Goal: Task Accomplishment & Management: Use online tool/utility

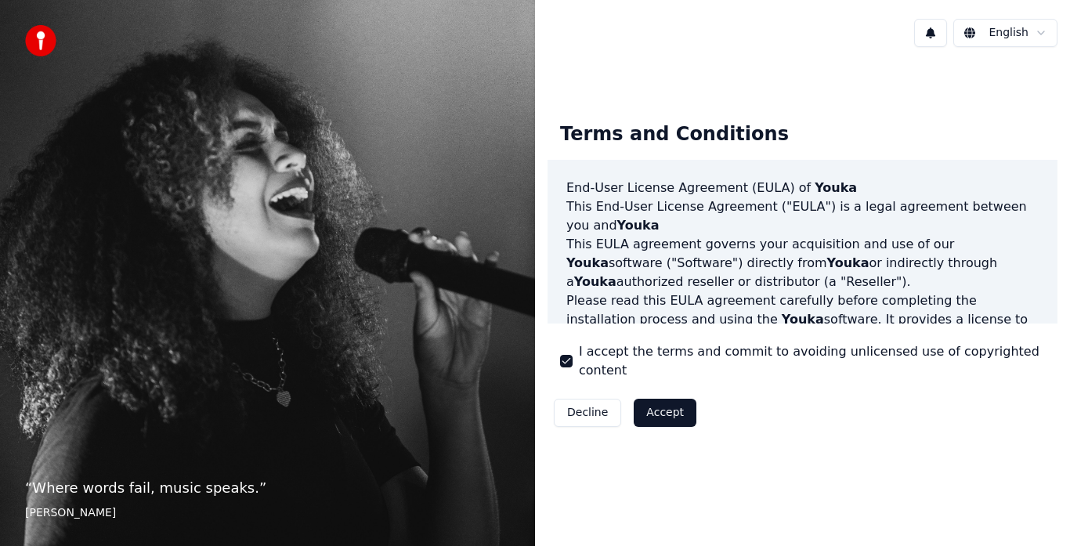
click at [670, 403] on button "Accept" at bounding box center [664, 413] width 63 height 28
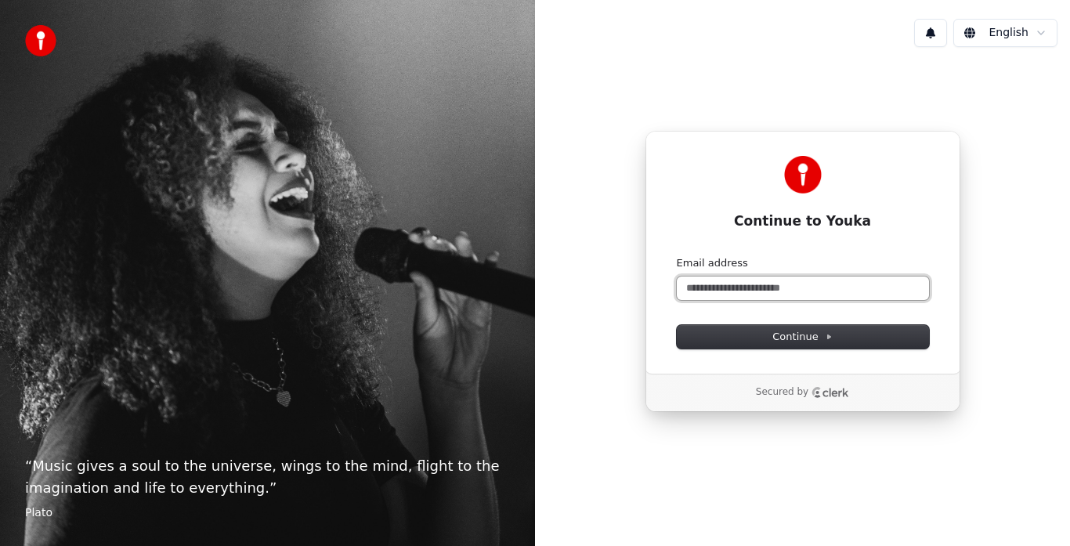
click at [695, 290] on input "Email address" at bounding box center [803, 287] width 252 height 23
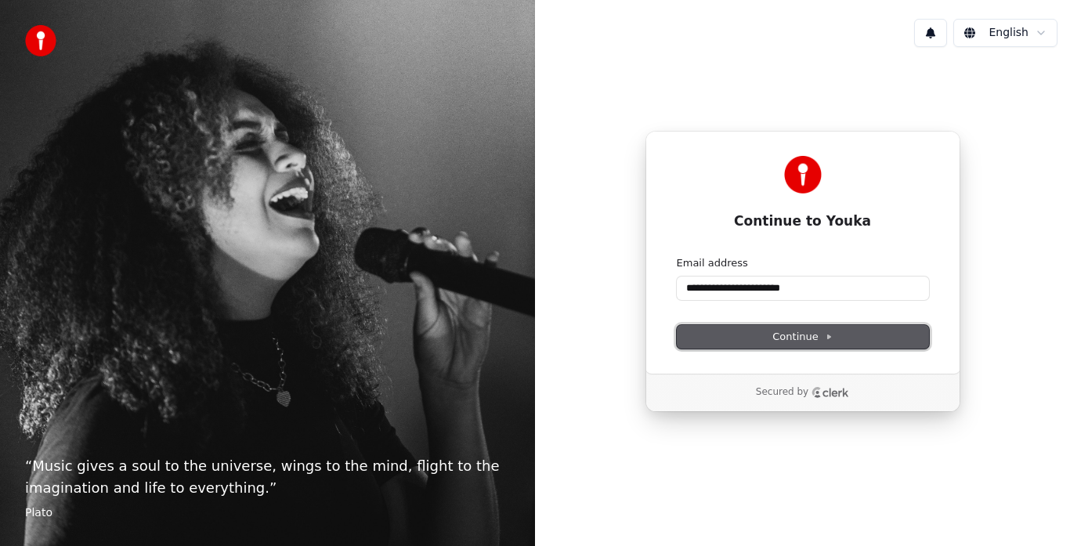
click at [785, 348] on button "Continue" at bounding box center [803, 336] width 252 height 23
type input "**********"
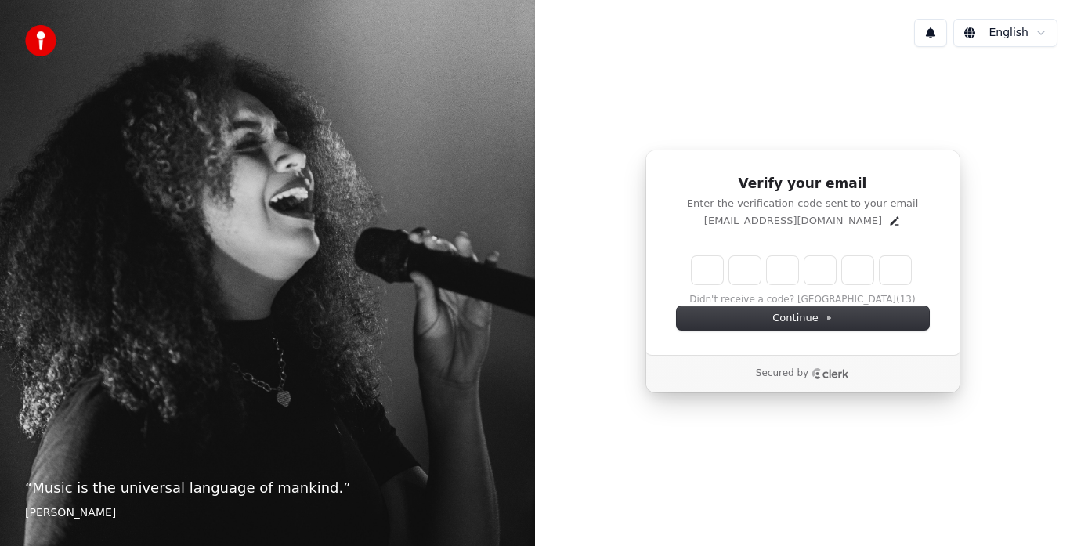
type input "*"
type input "**"
type input "*"
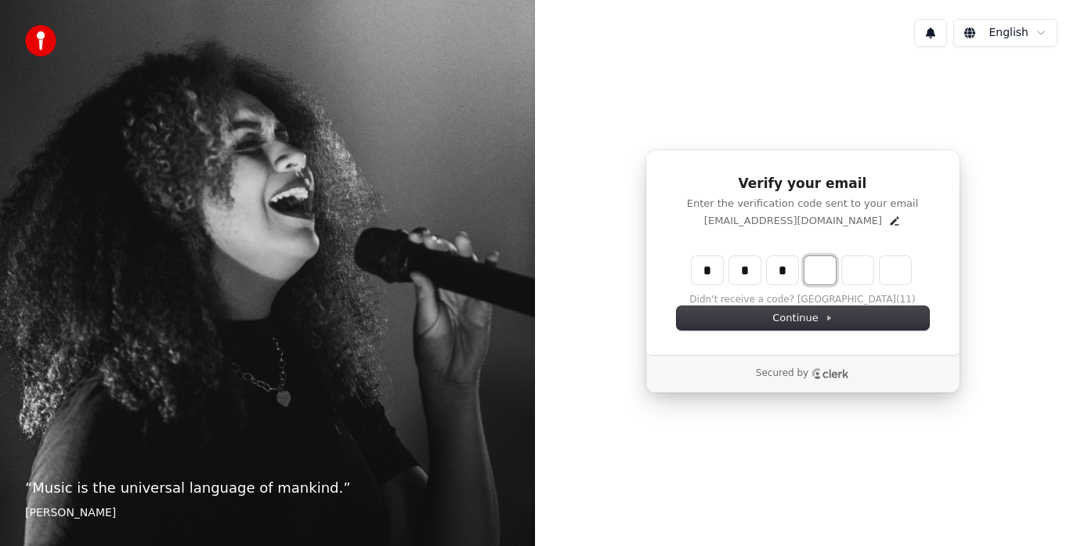
type input "***"
type input "*"
type input "****"
type input "*"
type input "****"
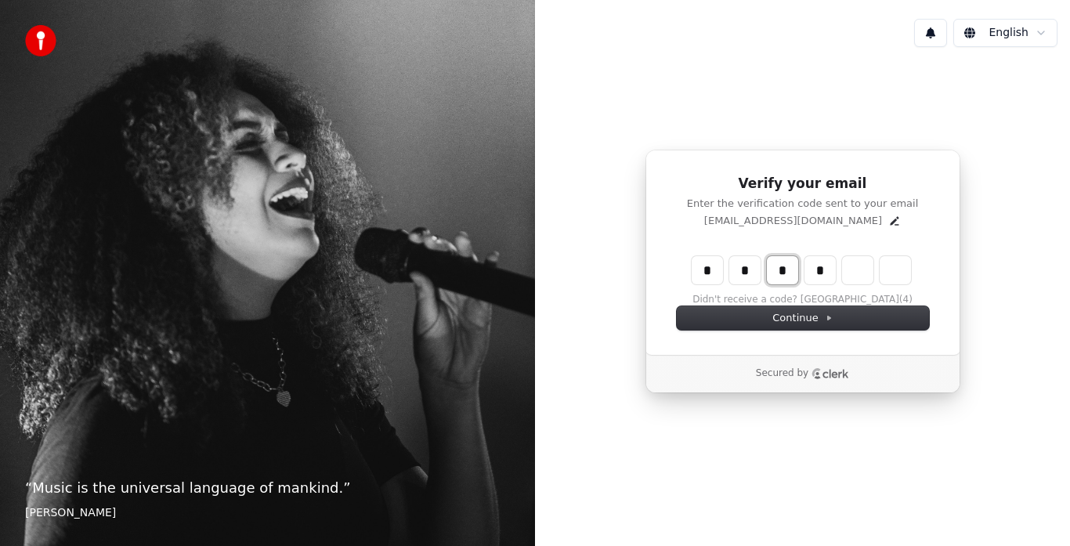
type input "***"
type input "**"
type input "*"
type input "**"
type input "*"
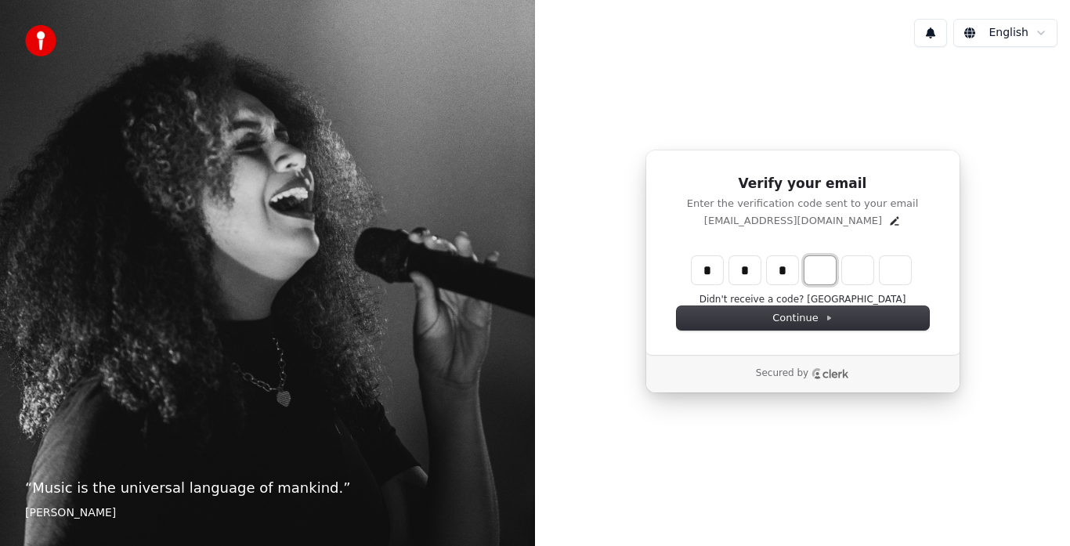
type input "***"
type input "*"
type input "****"
type input "*"
type input "******"
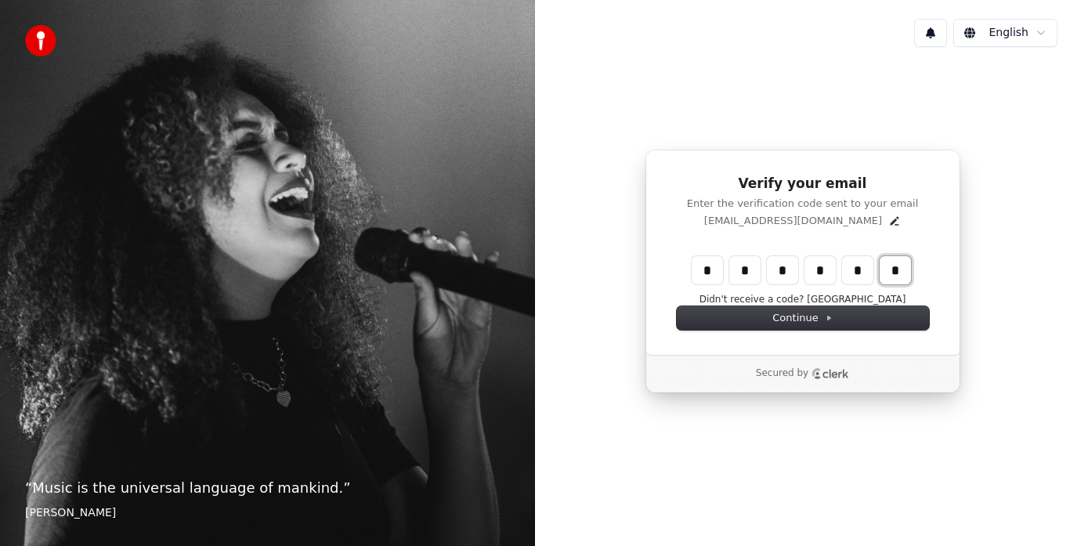
type input "*"
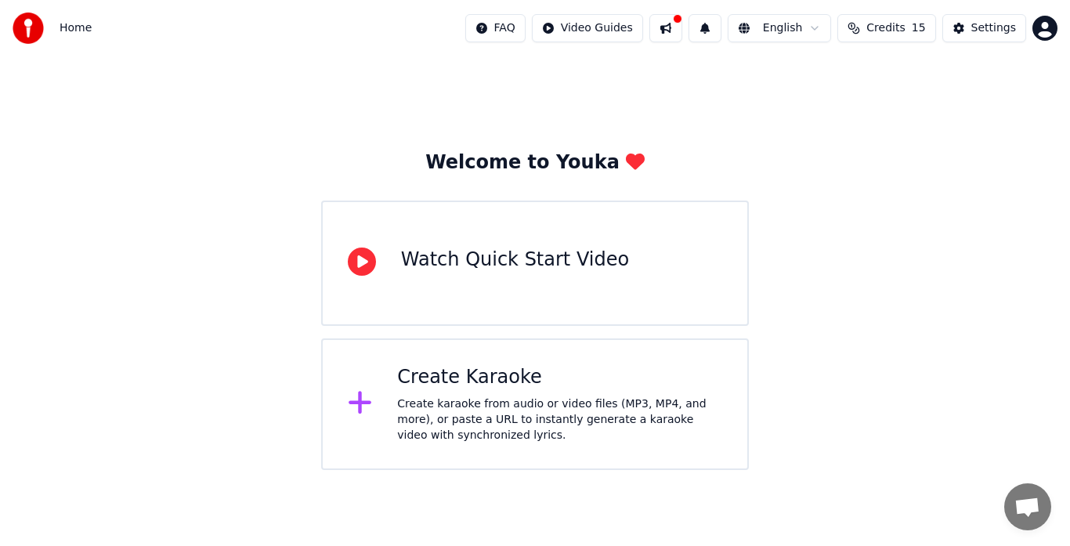
click at [453, 382] on div "Create Karaoke" at bounding box center [559, 377] width 325 height 25
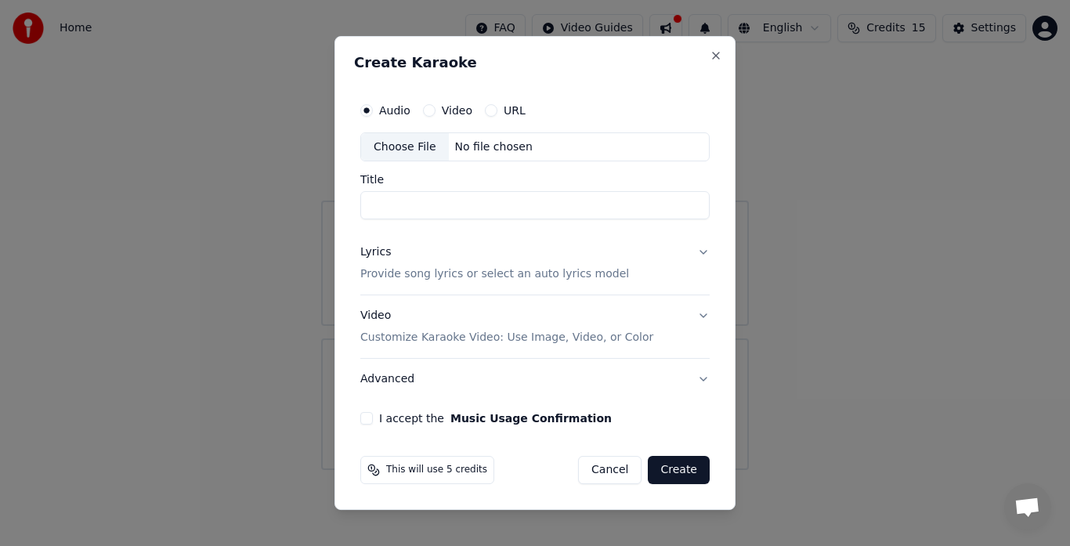
click at [488, 110] on button "URL" at bounding box center [491, 110] width 13 height 13
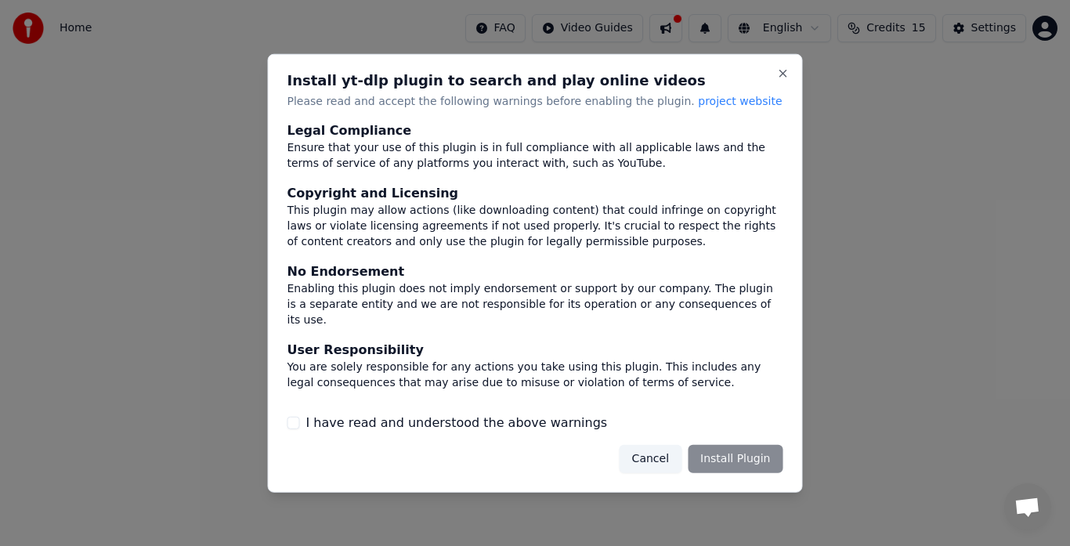
scroll to position [106, 0]
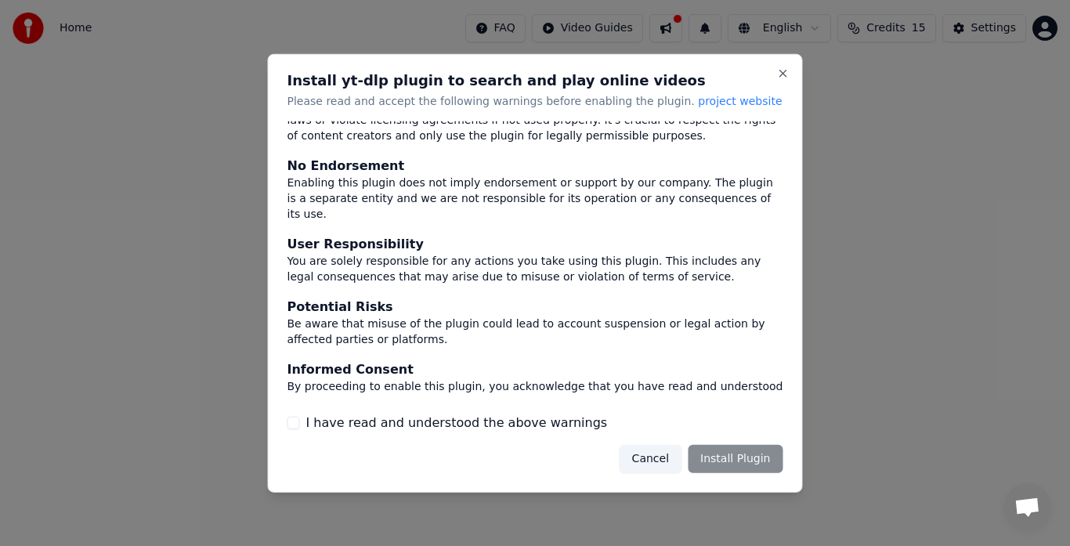
click at [738, 460] on div "Cancel Install Plugin" at bounding box center [701, 459] width 164 height 28
click at [291, 425] on button "I have read and understood the above warnings" at bounding box center [293, 423] width 13 height 13
click at [771, 459] on button "Install Plugin" at bounding box center [735, 459] width 95 height 28
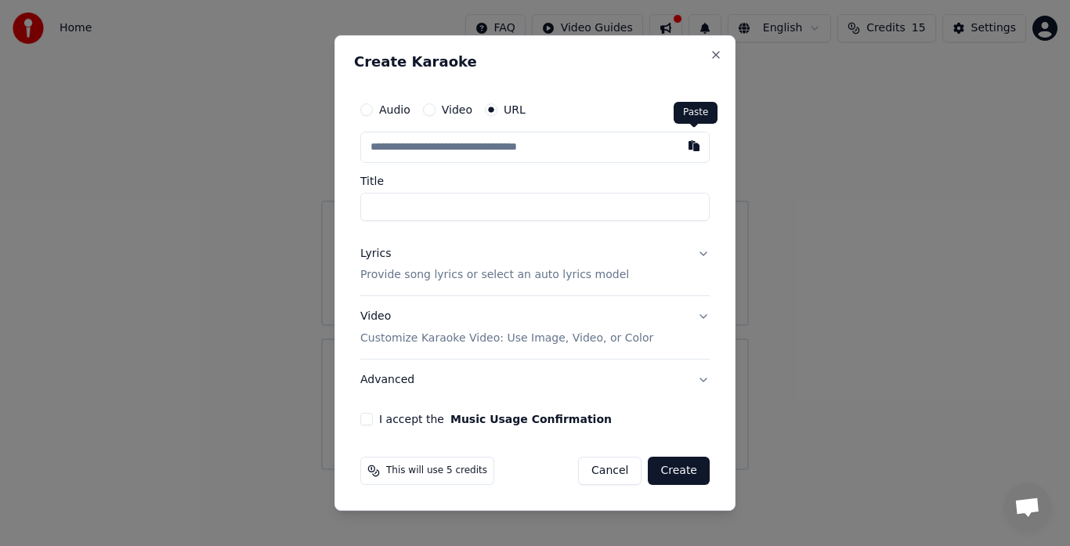
click at [702, 156] on button "button" at bounding box center [693, 146] width 31 height 28
type input "**********"
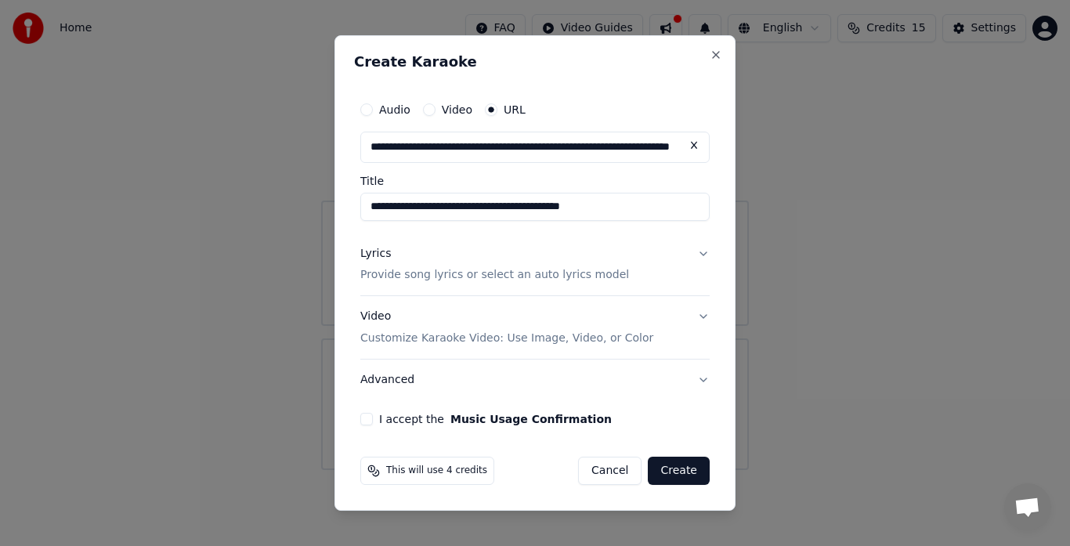
click at [486, 209] on input "**********" at bounding box center [534, 207] width 349 height 28
click at [606, 208] on input "**********" at bounding box center [534, 207] width 349 height 28
type input "**********"
click at [368, 417] on button "I accept the Music Usage Confirmation" at bounding box center [366, 419] width 13 height 13
click at [686, 384] on button "Advanced" at bounding box center [534, 379] width 349 height 41
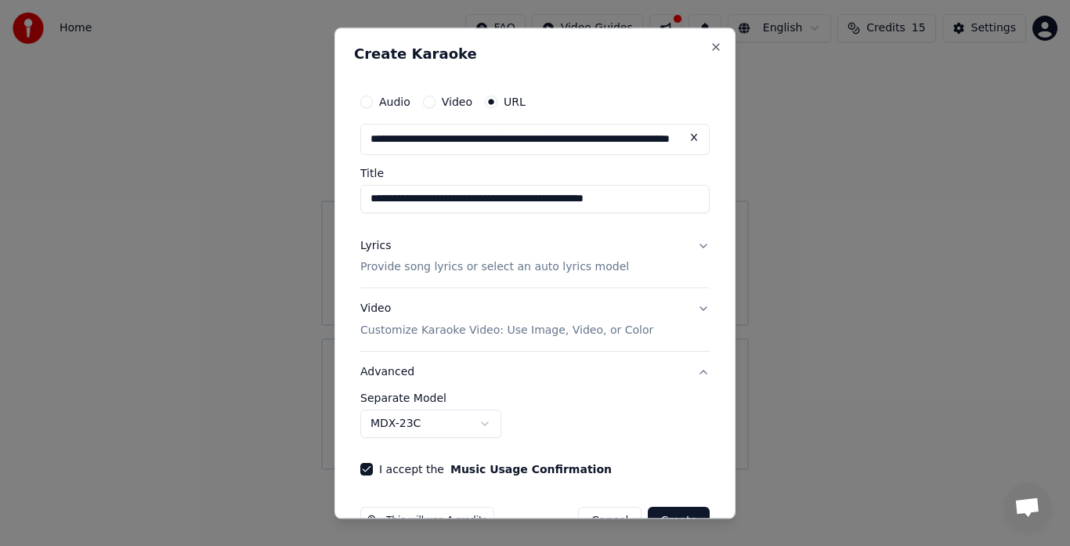
click at [688, 245] on button "Lyrics Provide song lyrics or select an auto lyrics model" at bounding box center [534, 257] width 349 height 63
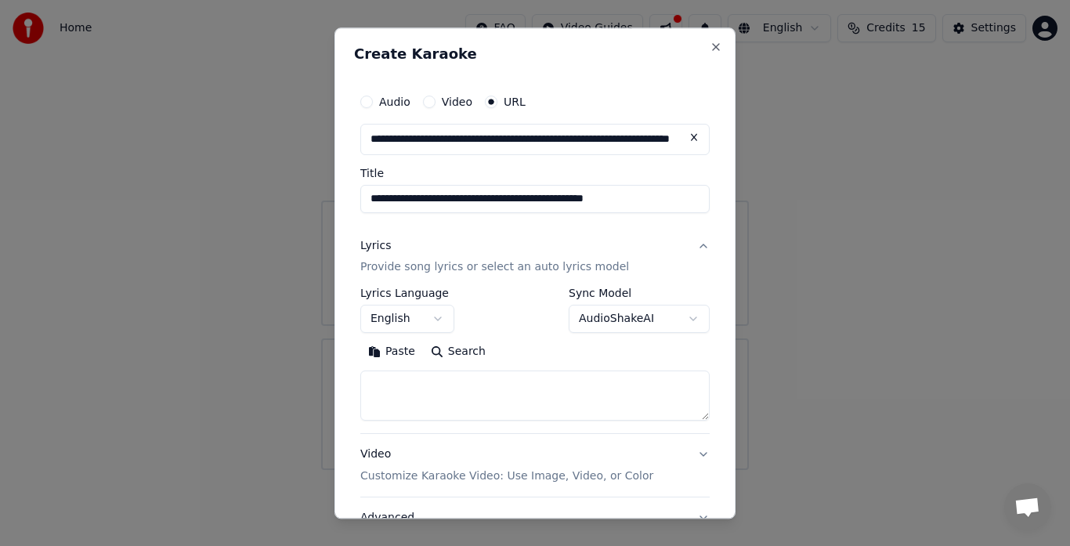
click at [399, 374] on textarea at bounding box center [534, 396] width 349 height 50
click at [383, 348] on button "Paste" at bounding box center [391, 352] width 63 height 25
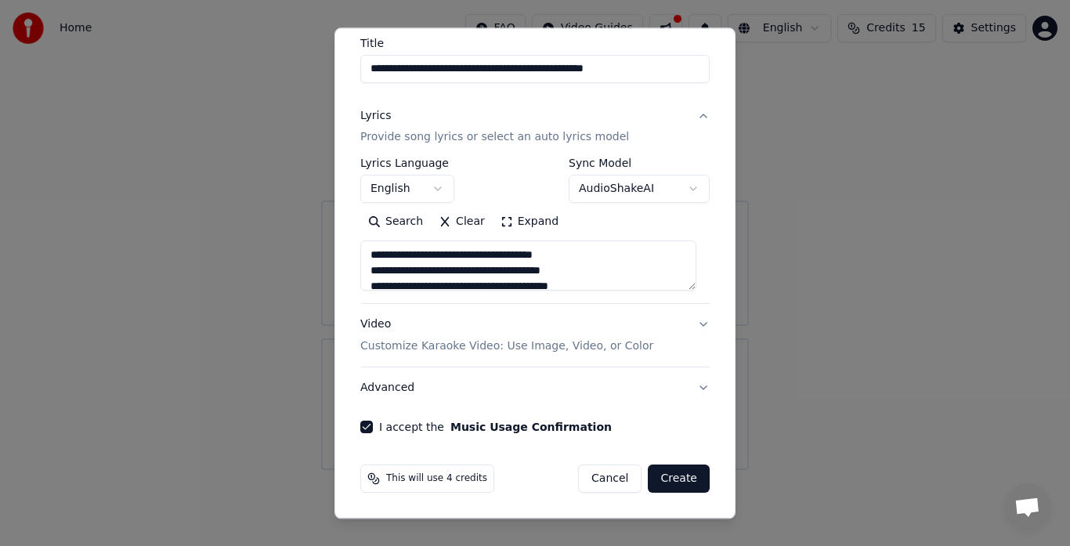
scroll to position [121, 0]
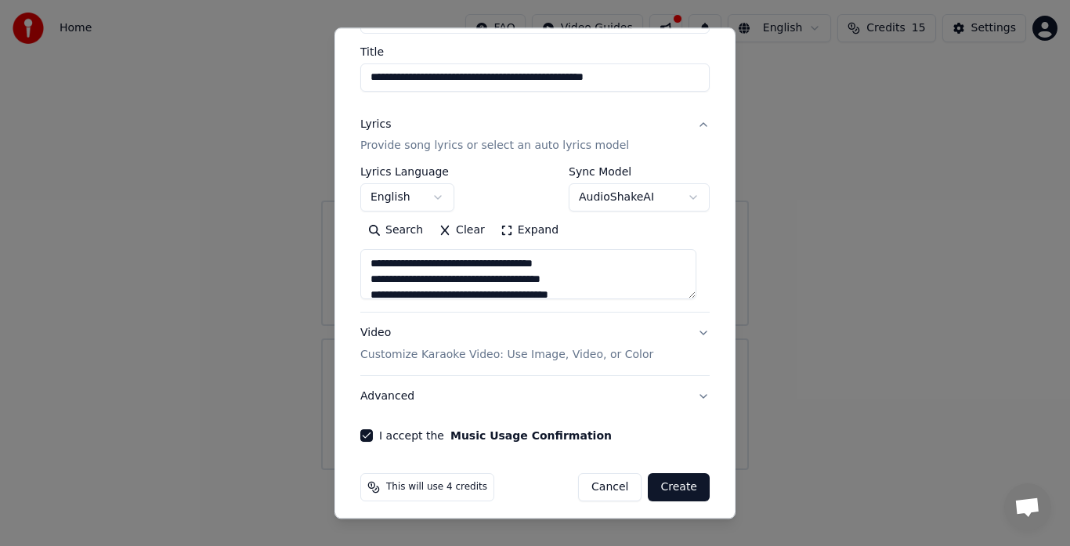
click at [696, 341] on div "**********" at bounding box center [535, 203] width 362 height 490
click at [686, 332] on button "Video Customize Karaoke Video: Use Image, Video, or Color" at bounding box center [534, 344] width 349 height 63
type textarea "**********"
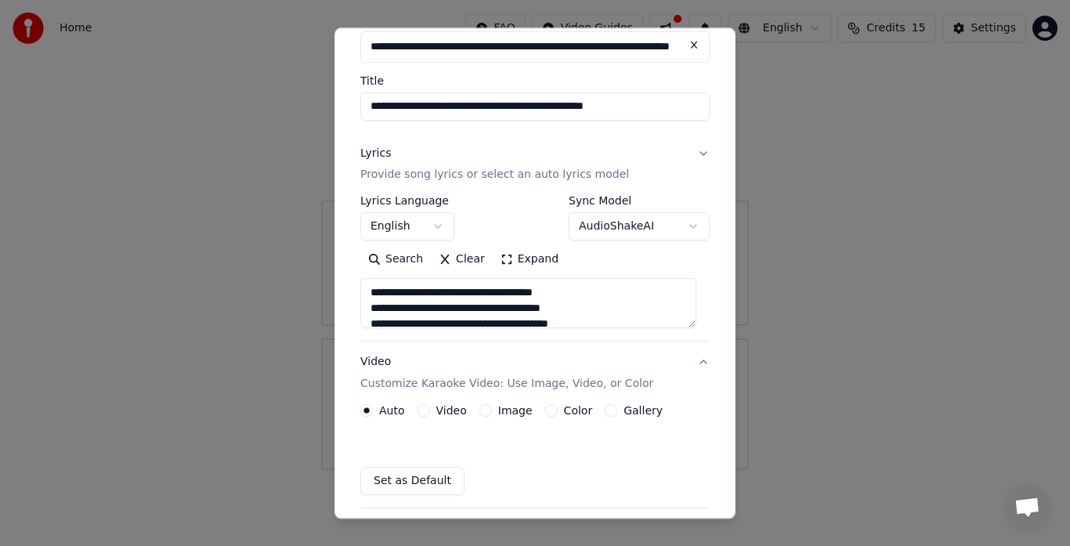
scroll to position [88, 0]
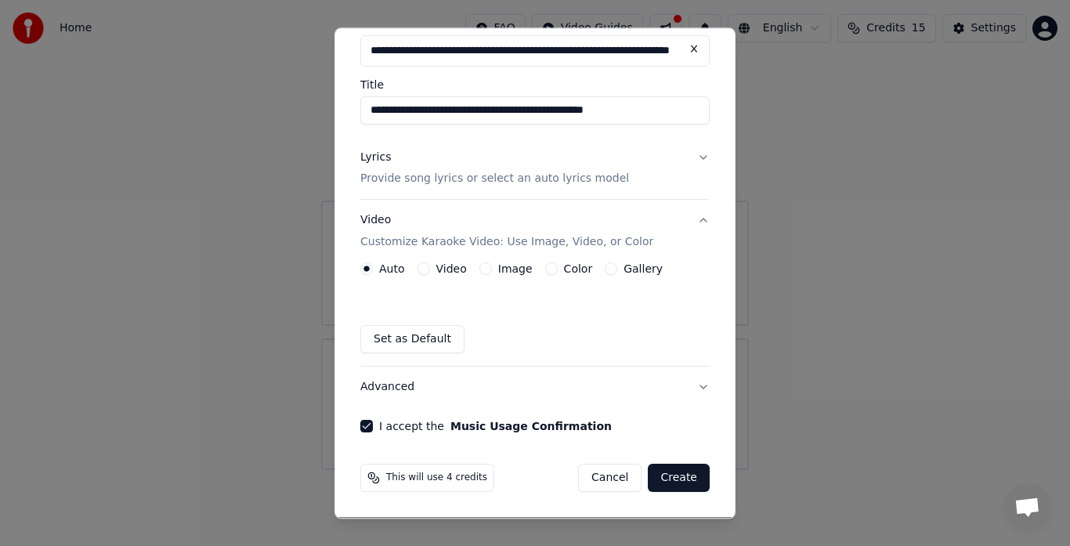
click at [428, 267] on div "Video" at bounding box center [441, 269] width 49 height 13
click at [417, 274] on div "Video" at bounding box center [441, 269] width 49 height 13
click at [422, 272] on button "Video" at bounding box center [423, 269] width 13 height 13
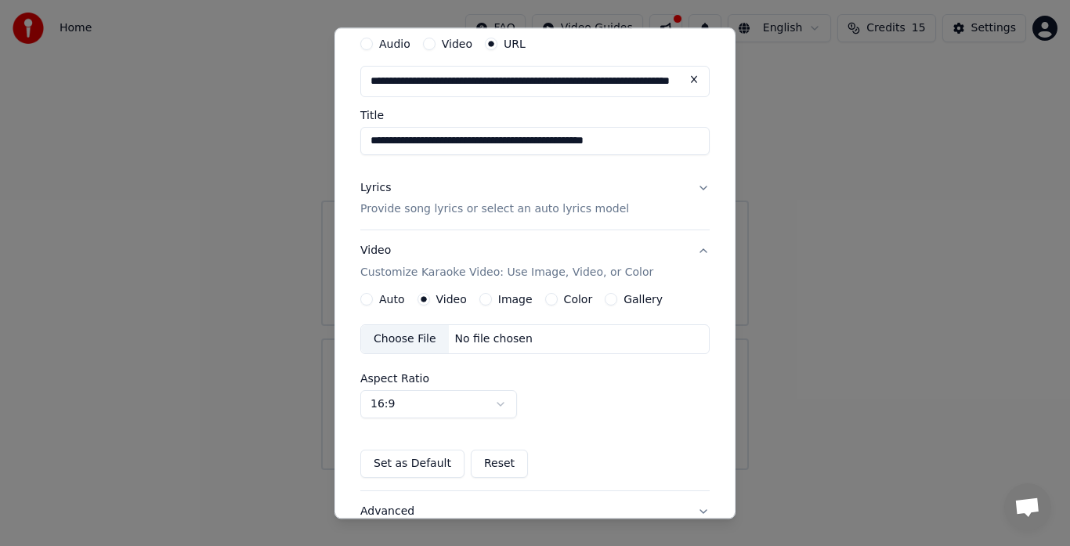
scroll to position [50, 0]
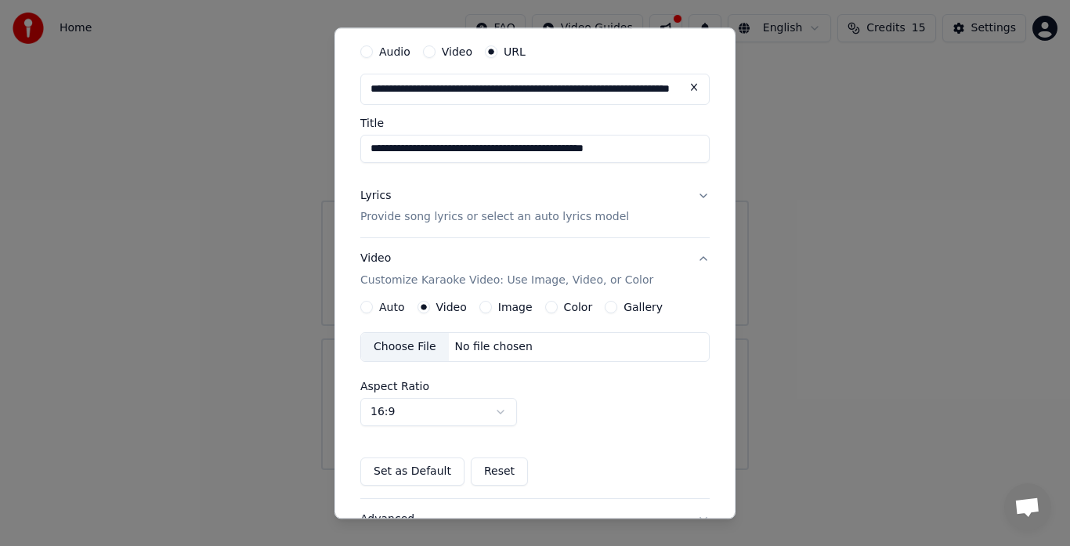
click at [399, 345] on div "Choose File" at bounding box center [405, 348] width 88 height 28
click at [718, 139] on div "**********" at bounding box center [534, 272] width 401 height 491
drag, startPoint x: 718, startPoint y: 139, endPoint x: 719, endPoint y: 118, distance: 20.4
click at [719, 118] on div "**********" at bounding box center [534, 272] width 401 height 491
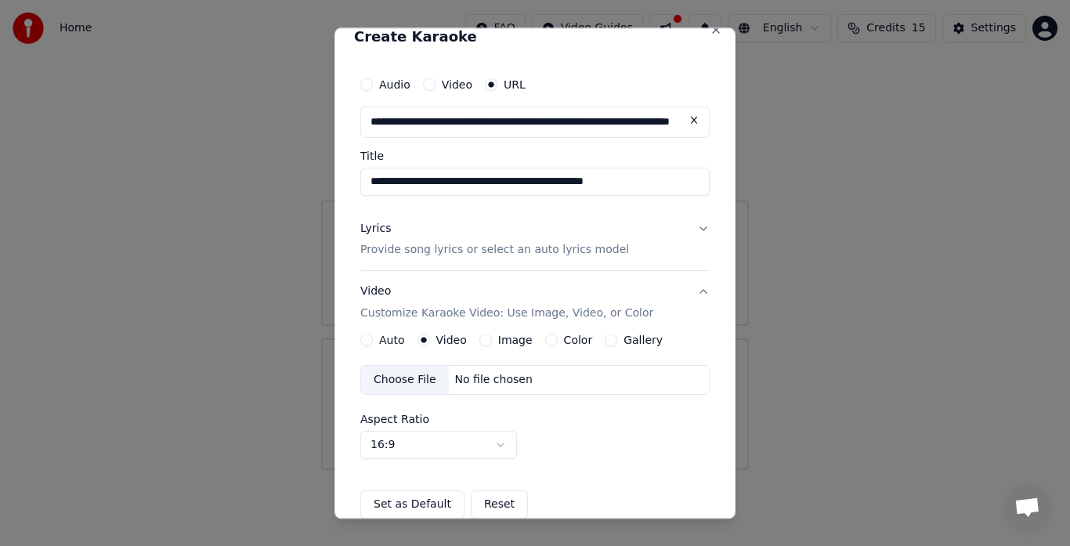
scroll to position [0, 0]
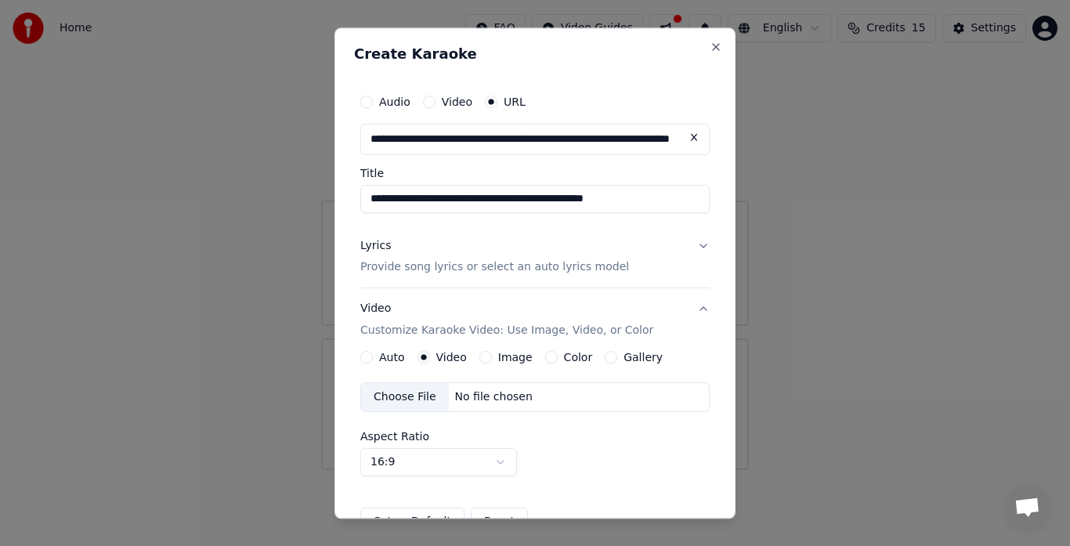
click at [393, 396] on div "Choose File" at bounding box center [405, 398] width 88 height 28
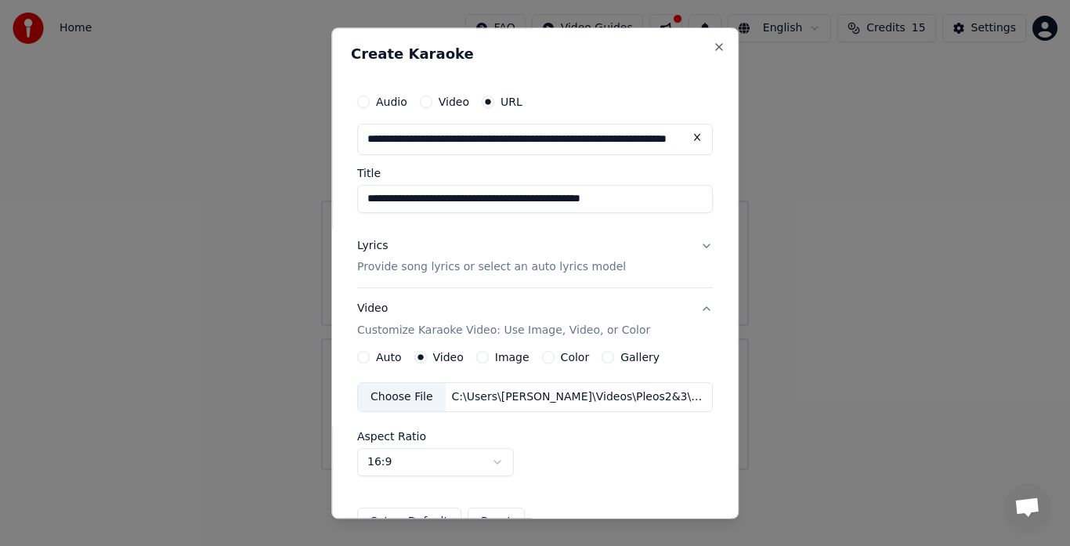
click at [682, 248] on button "Lyrics Provide song lyrics or select an auto lyrics model" at bounding box center [535, 257] width 356 height 63
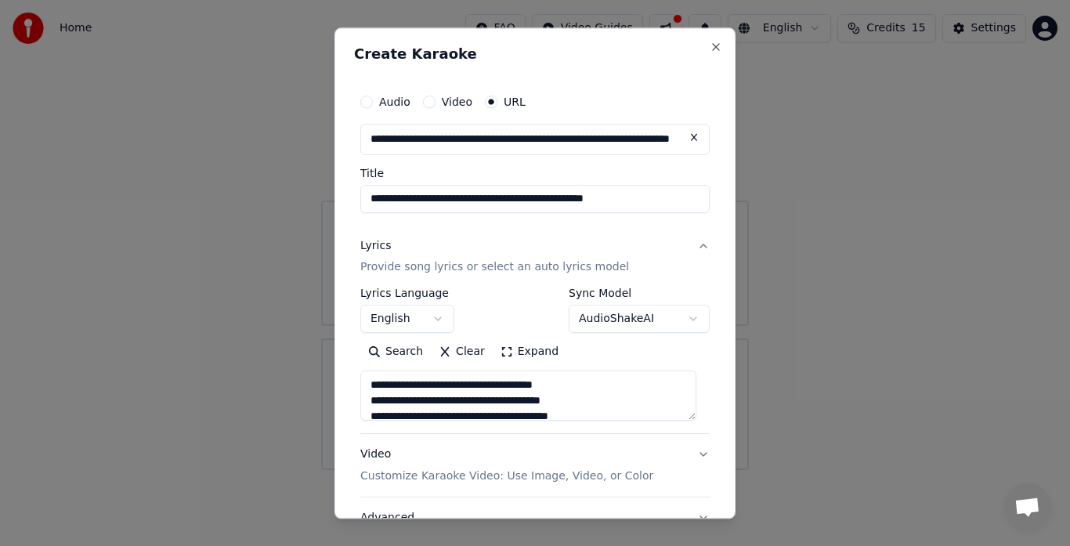
click at [688, 246] on button "Lyrics Provide song lyrics or select an auto lyrics model" at bounding box center [534, 257] width 349 height 63
type textarea "**********"
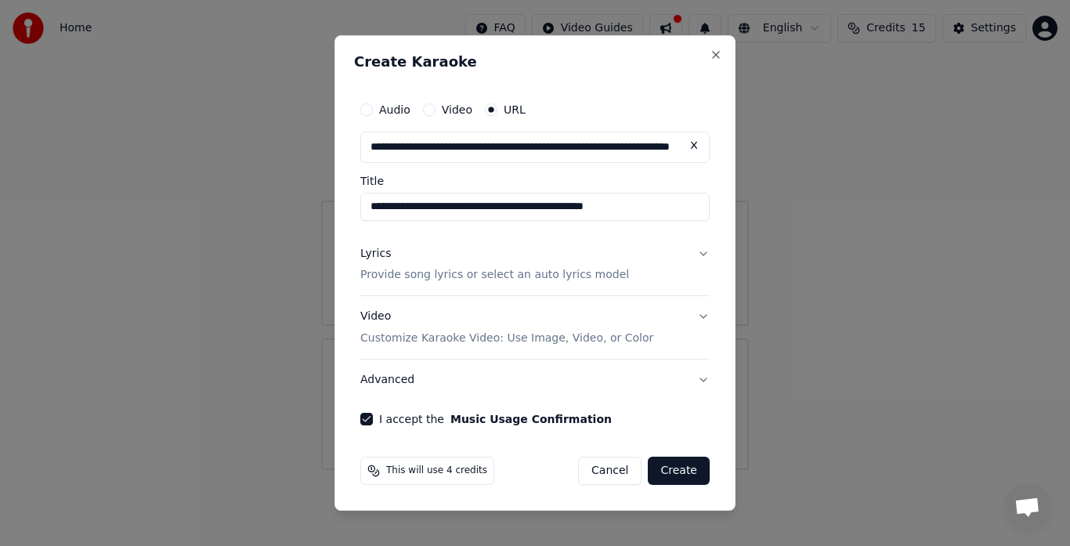
click at [648, 381] on button "Advanced" at bounding box center [534, 379] width 349 height 41
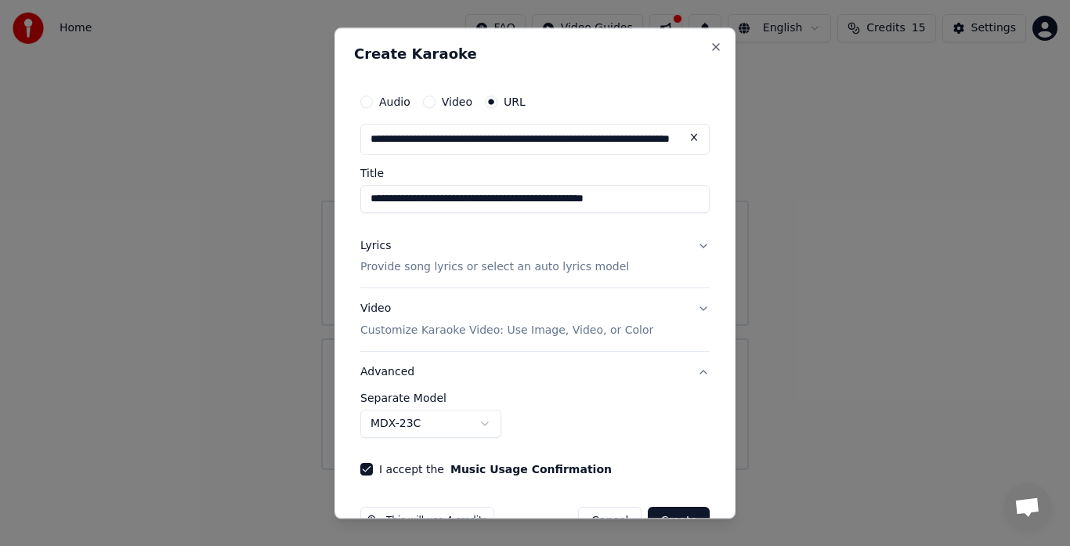
click at [691, 311] on button "Video Customize Karaoke Video: Use Image, Video, or Color" at bounding box center [534, 320] width 349 height 63
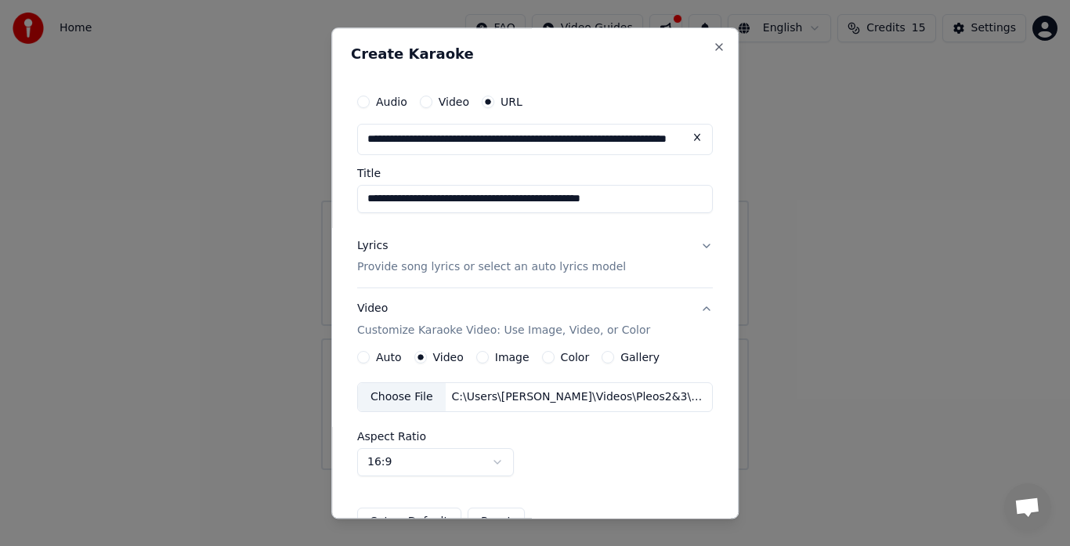
click at [697, 239] on button "Lyrics Provide song lyrics or select an auto lyrics model" at bounding box center [535, 257] width 356 height 63
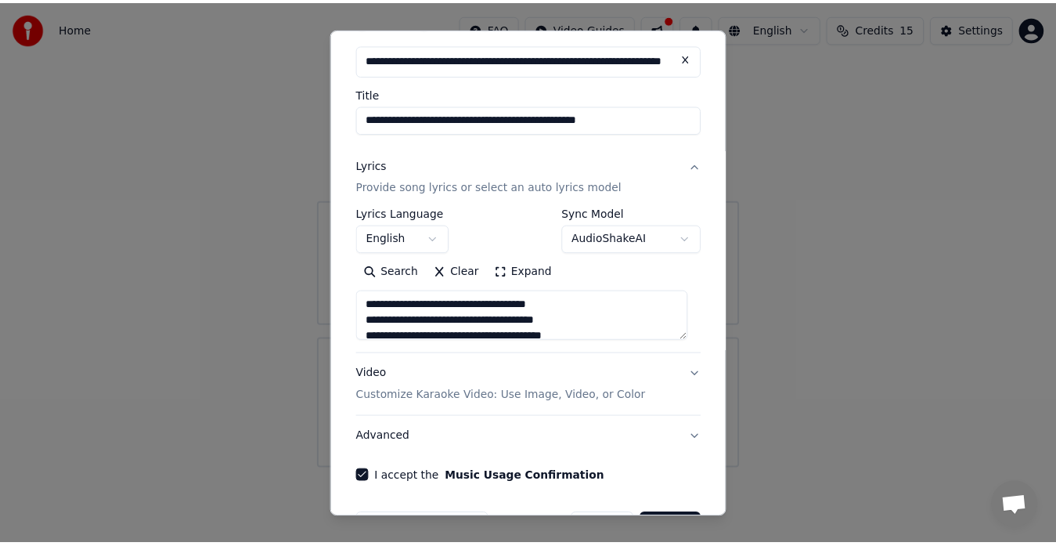
scroll to position [130, 0]
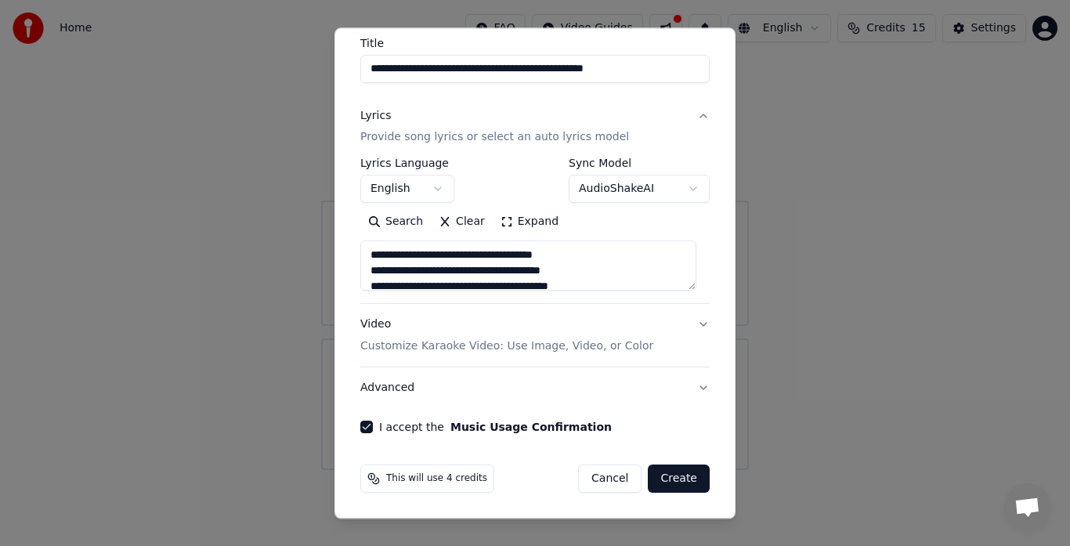
click at [658, 483] on button "Create" at bounding box center [679, 479] width 62 height 28
type textarea "**********"
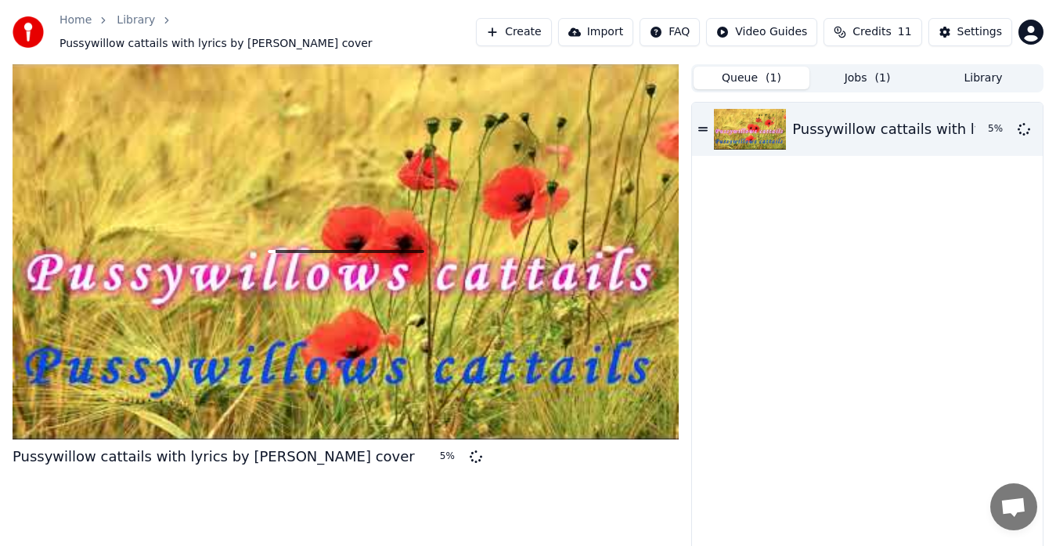
click at [768, 75] on span "( 1 )" at bounding box center [774, 78] width 16 height 16
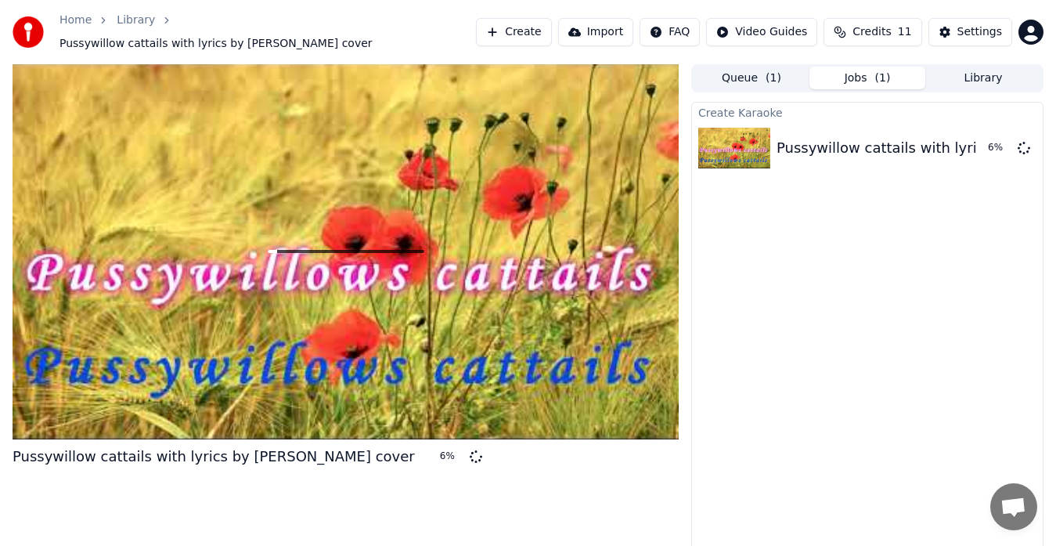
click at [875, 70] on button "Jobs ( 1 )" at bounding box center [868, 78] width 116 height 23
click at [209, 190] on div at bounding box center [346, 251] width 666 height 375
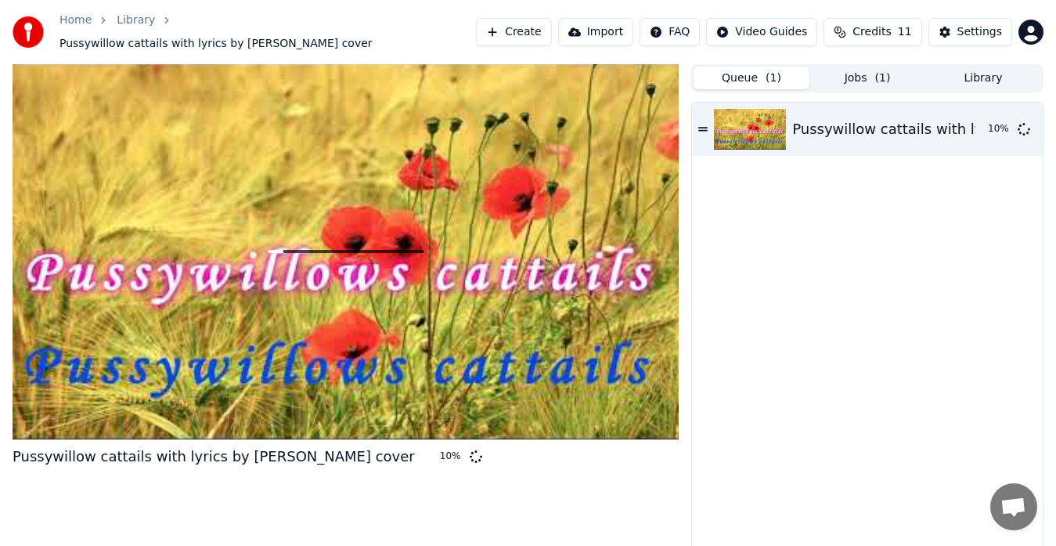
click at [739, 67] on button "Queue ( 1 )" at bounding box center [752, 78] width 116 height 23
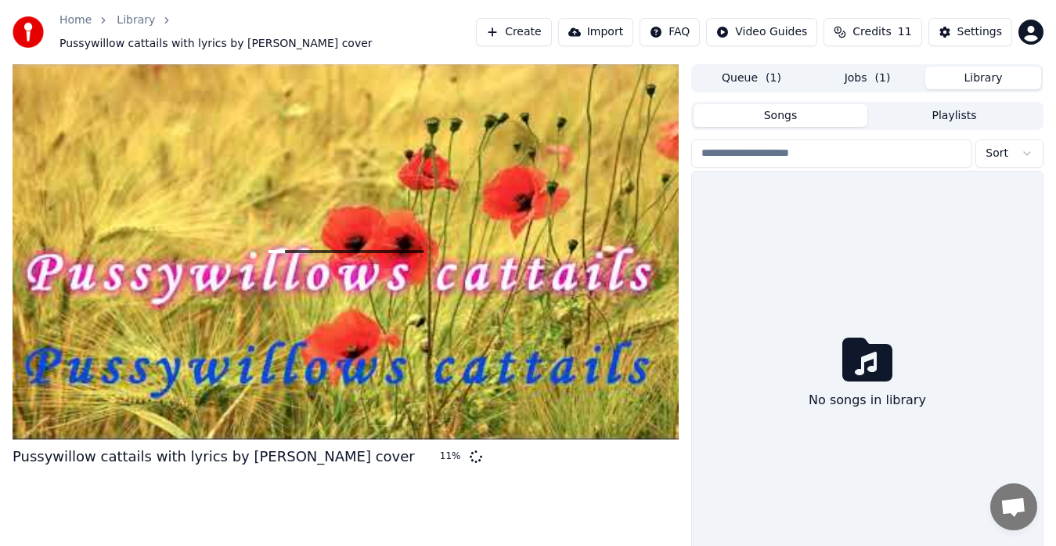
click at [987, 81] on button "Library" at bounding box center [984, 78] width 116 height 23
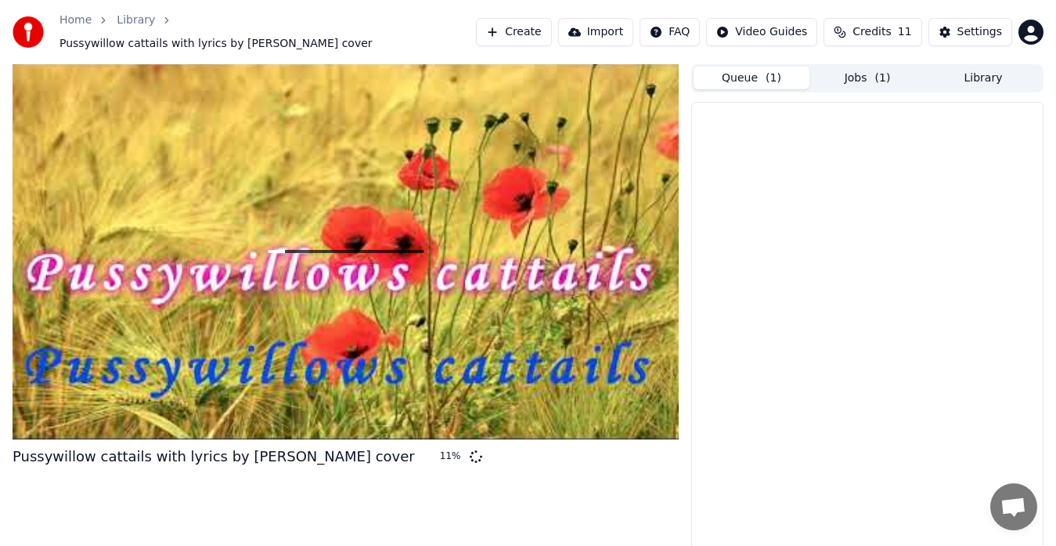
click at [745, 79] on button "Queue ( 1 )" at bounding box center [752, 78] width 116 height 23
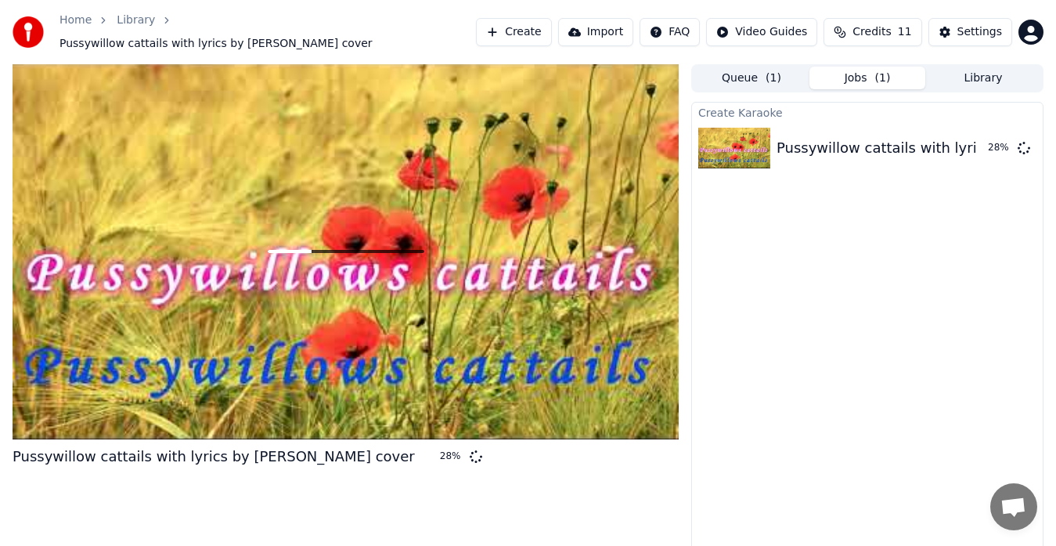
click at [883, 70] on span "( 1 )" at bounding box center [883, 78] width 16 height 16
click at [741, 149] on img at bounding box center [734, 148] width 72 height 41
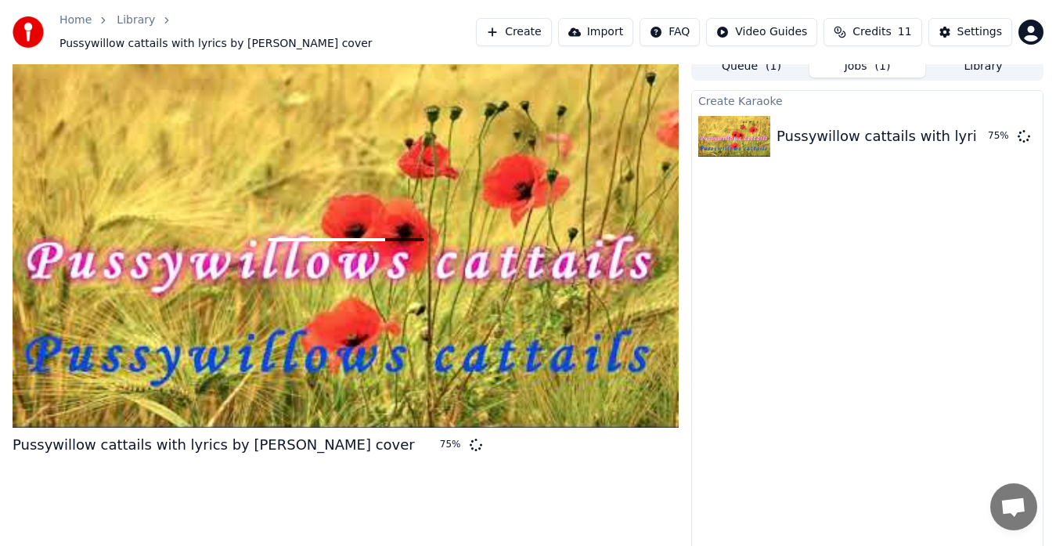
click at [272, 220] on div at bounding box center [346, 239] width 666 height 375
click at [742, 132] on img at bounding box center [734, 136] width 72 height 41
click at [946, 319] on div "Create Karaoke Pussywillow cattails with lyrics by [PERSON_NAME] cover 92 %" at bounding box center [867, 322] width 352 height 464
click at [850, 315] on div "Create Karaoke Pussywillow cattails with lyrics by [PERSON_NAME] cover 99 %" at bounding box center [867, 322] width 352 height 464
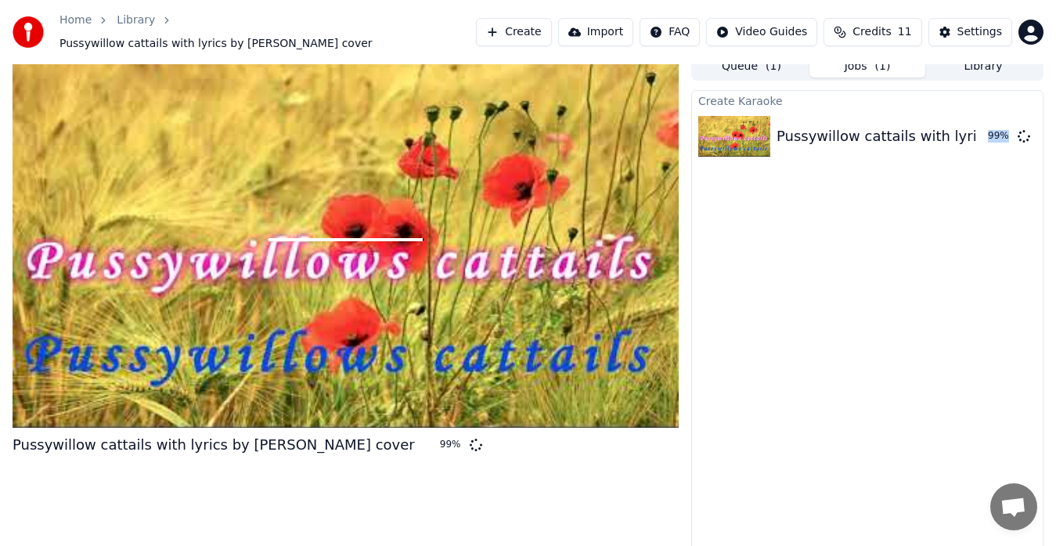
click at [850, 315] on div "Create Karaoke Pussywillow cattails with lyrics by [PERSON_NAME] cover 99 %" at bounding box center [867, 322] width 352 height 464
click at [511, 184] on div at bounding box center [346, 239] width 666 height 375
click at [377, 241] on div at bounding box center [346, 239] width 666 height 375
click at [547, 298] on div at bounding box center [346, 239] width 666 height 375
click at [224, 206] on div at bounding box center [346, 239] width 666 height 375
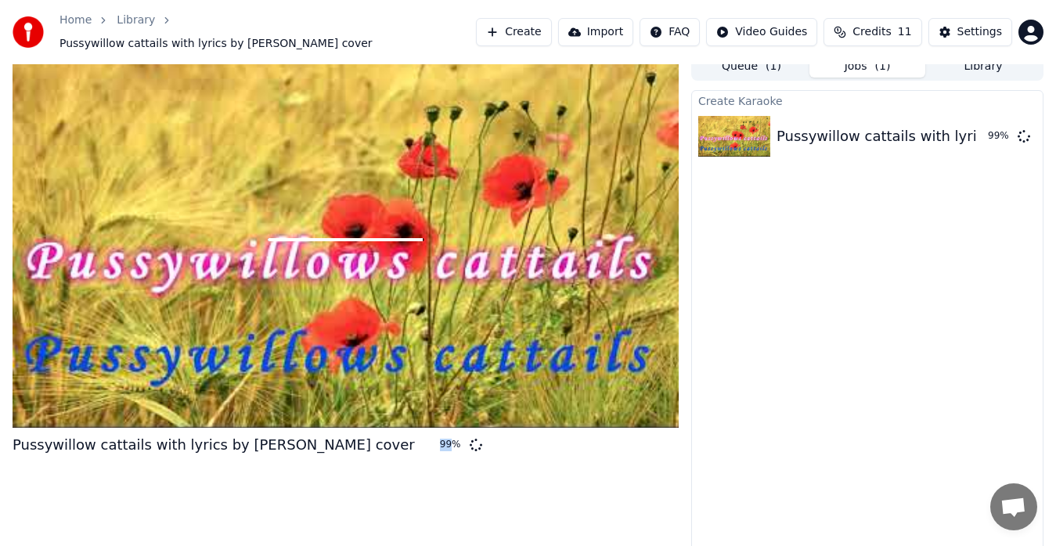
click at [224, 206] on div at bounding box center [346, 239] width 666 height 375
click at [224, 224] on div at bounding box center [346, 239] width 666 height 375
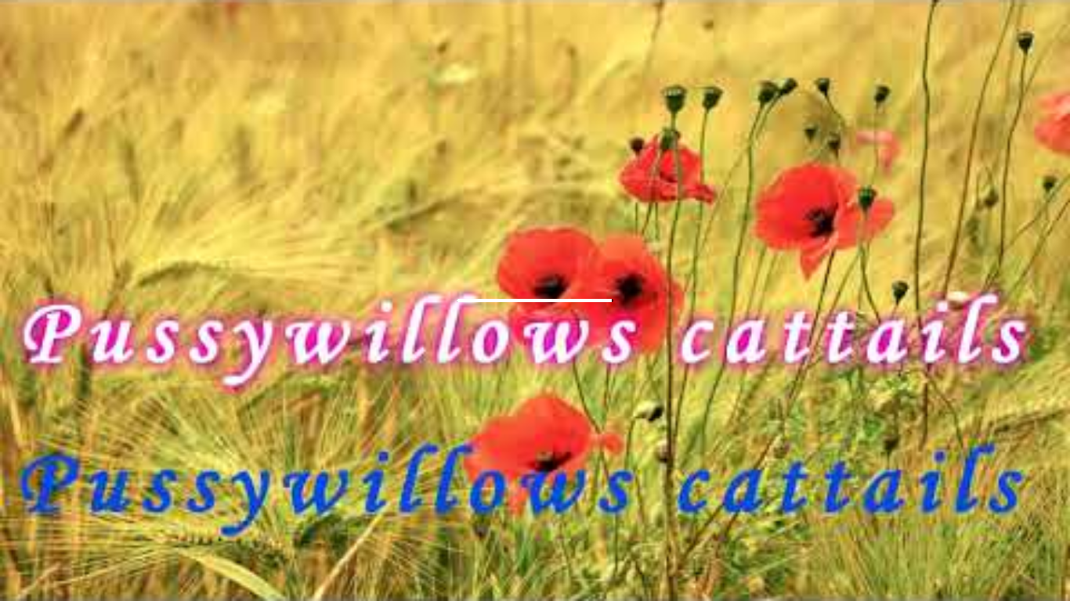
click at [224, 224] on div at bounding box center [535, 300] width 1070 height 601
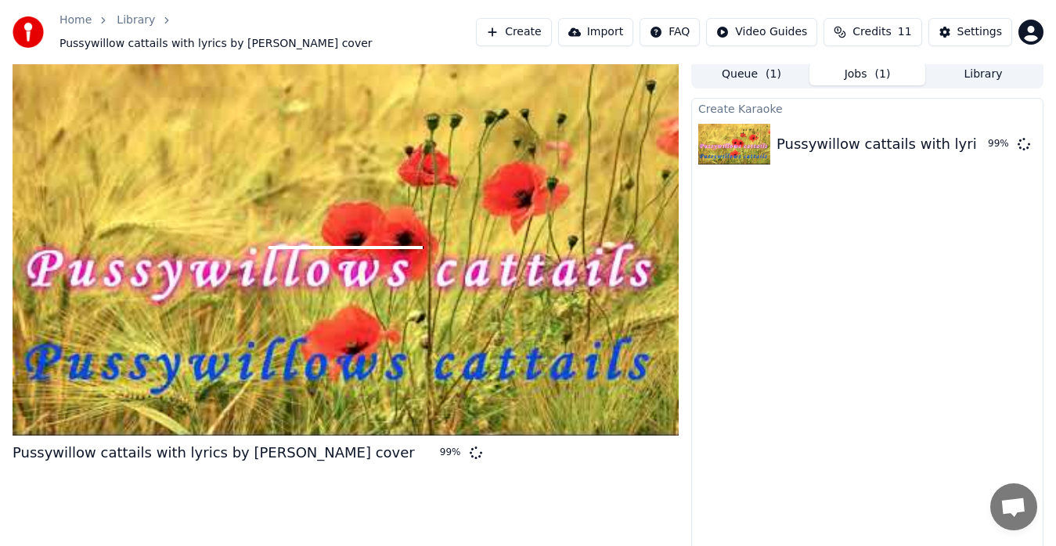
click at [307, 294] on div at bounding box center [346, 247] width 666 height 375
click at [712, 475] on div "Create Karaoke Pussywillow cattails with lyrics by [PERSON_NAME] cover 99 %" at bounding box center [867, 330] width 352 height 464
click at [811, 345] on div "Create Karaoke Pussywillow cattails with lyrics by [PERSON_NAME] cover 99 %" at bounding box center [867, 330] width 352 height 464
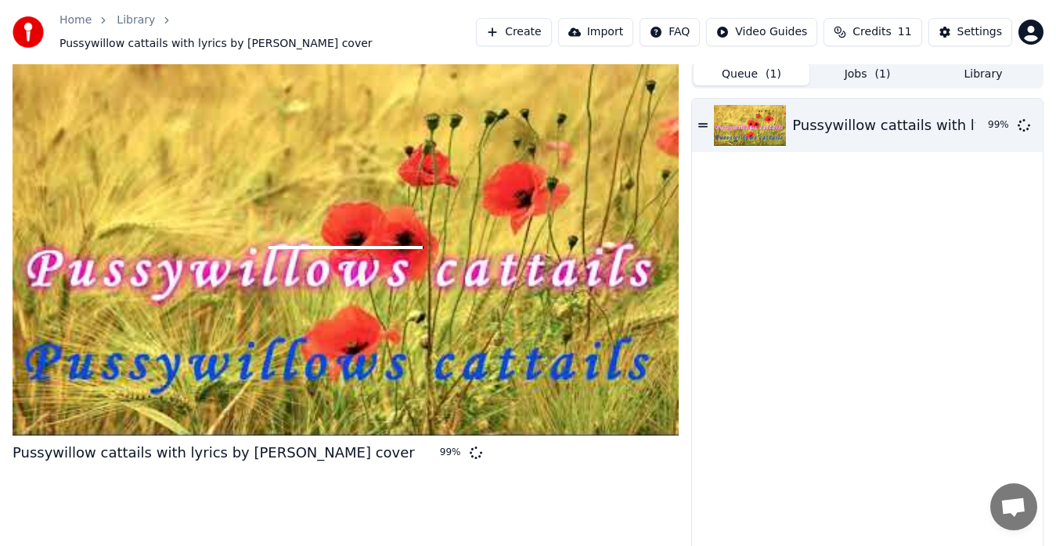
click at [759, 71] on button "Queue ( 1 )" at bounding box center [752, 74] width 116 height 23
click at [820, 130] on div "Pussywillow cattails with lyrics by [PERSON_NAME] cover 99 %" at bounding box center [867, 125] width 351 height 53
click at [754, 120] on img at bounding box center [750, 125] width 72 height 41
click at [383, 283] on div at bounding box center [346, 247] width 666 height 375
drag, startPoint x: 937, startPoint y: 357, endPoint x: 462, endPoint y: 453, distance: 485.0
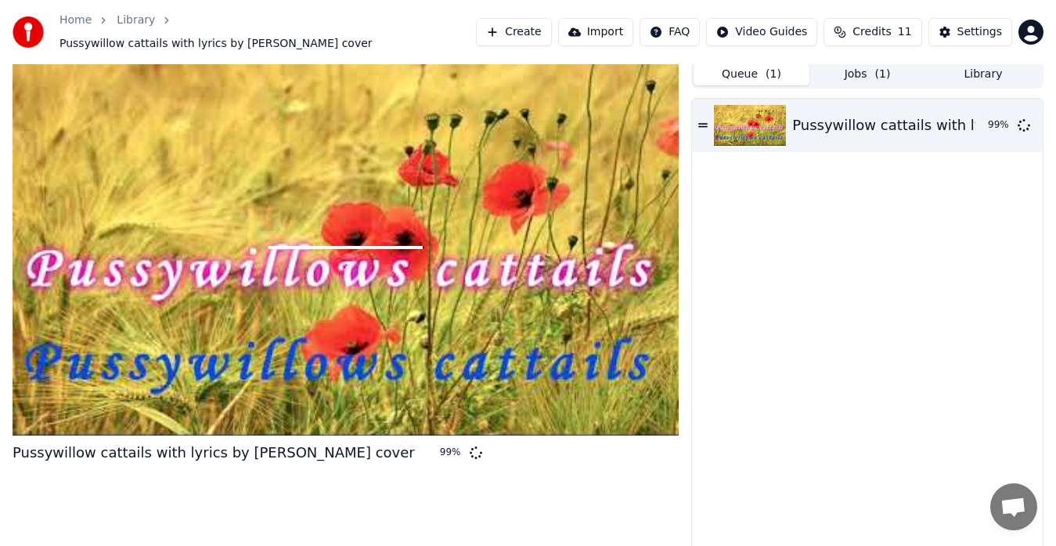
click at [462, 453] on div "Pussywillow cattails with lyrics by [PERSON_NAME] cover 99 % Queue ( 1 ) Jobs (…" at bounding box center [528, 310] width 1056 height 501
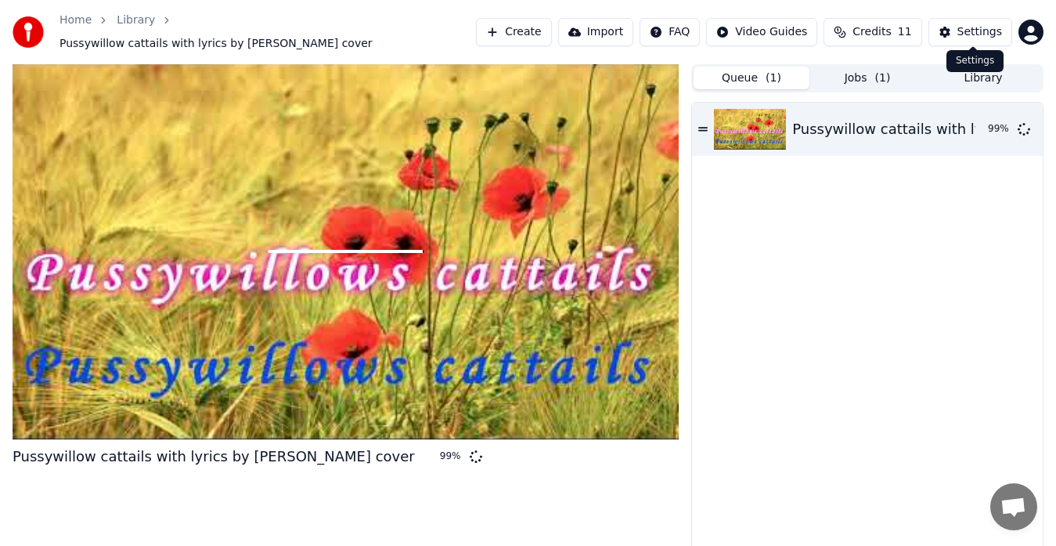
click at [982, 29] on div "Settings" at bounding box center [980, 32] width 45 height 16
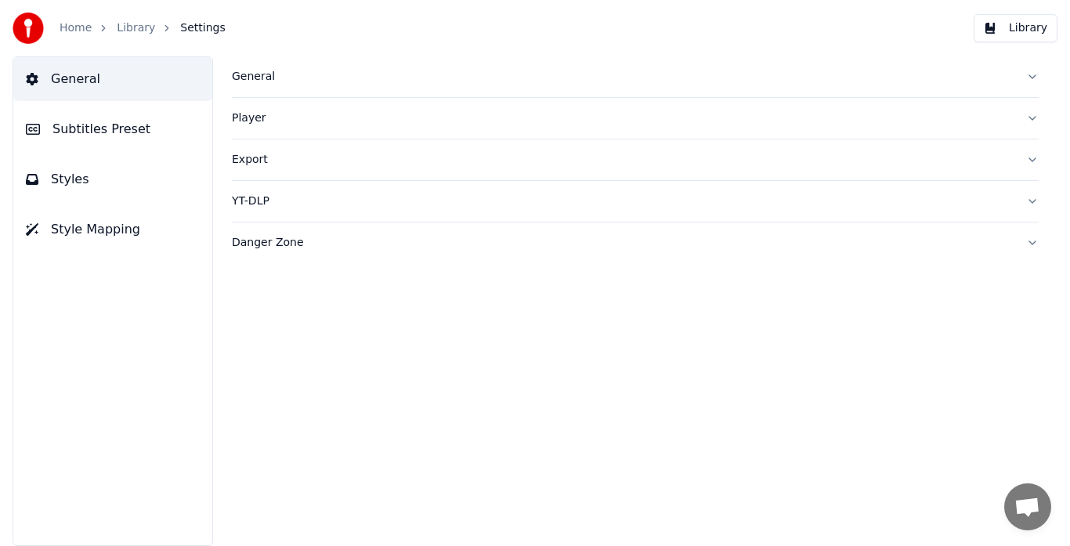
click at [74, 33] on link "Home" at bounding box center [76, 28] width 32 height 16
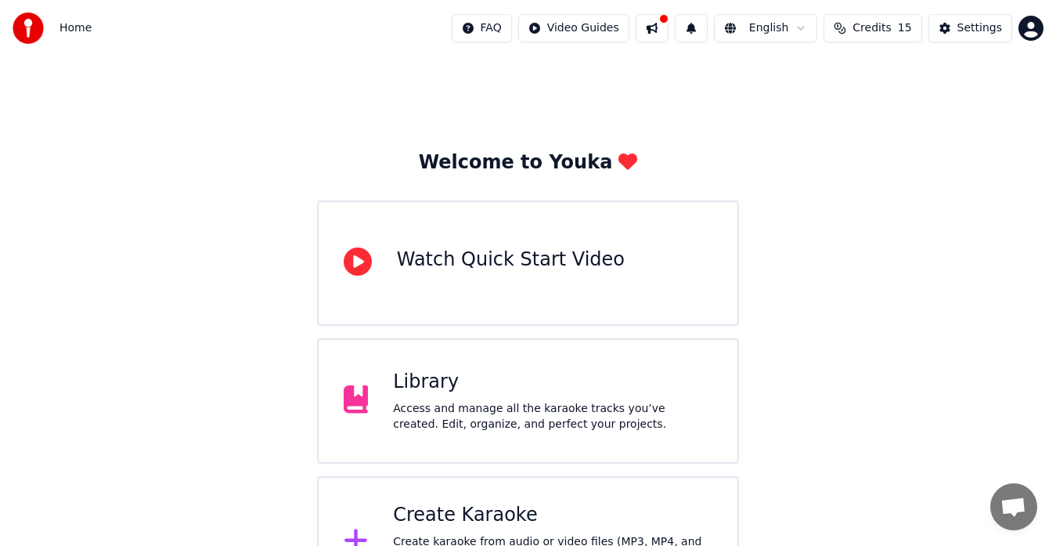
scroll to position [62, 0]
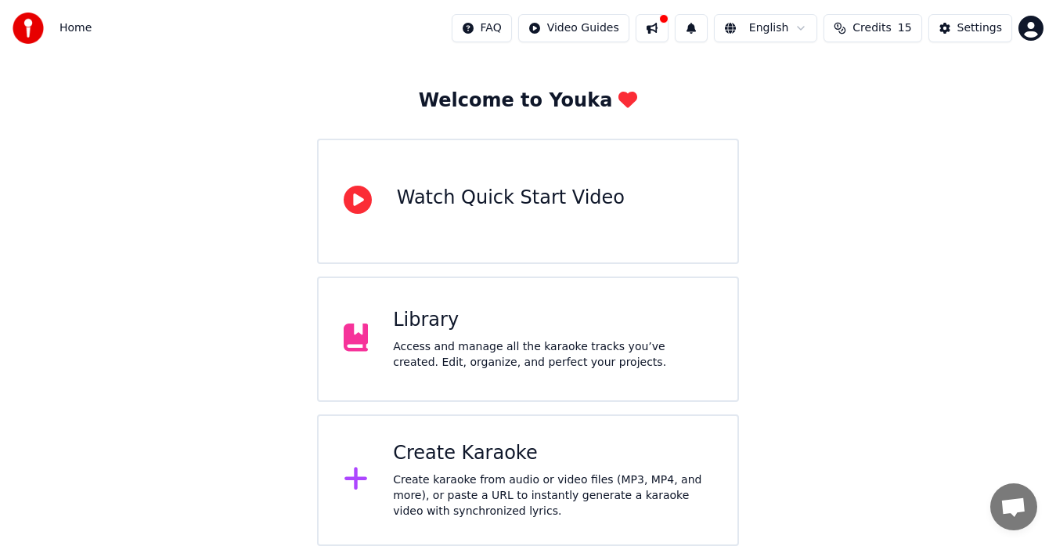
click at [529, 356] on div "Access and manage all the karaoke tracks you’ve created. Edit, organize, and pe…" at bounding box center [552, 354] width 319 height 31
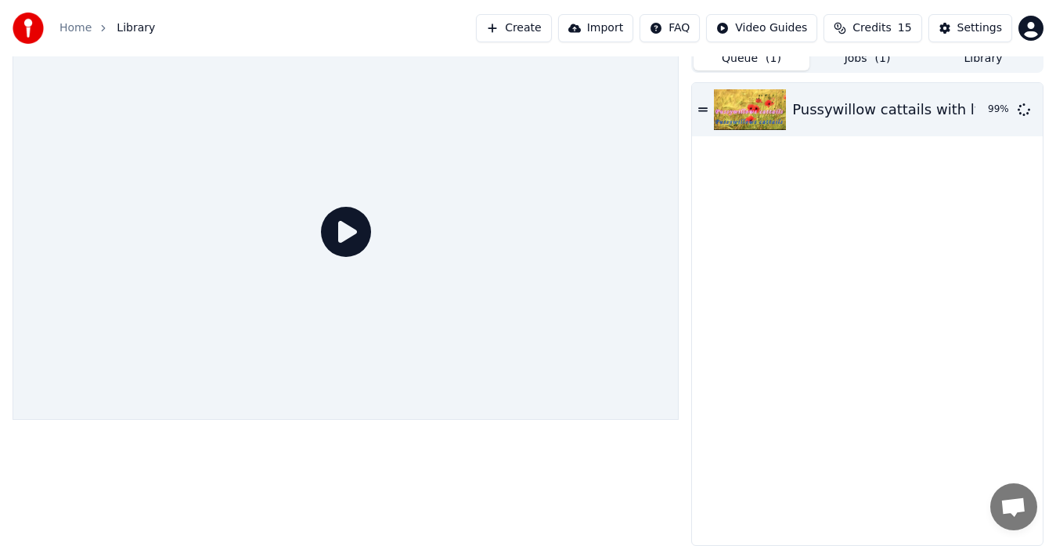
click at [354, 250] on icon at bounding box center [346, 232] width 50 height 50
click at [340, 234] on icon at bounding box center [346, 232] width 50 height 50
drag, startPoint x: 340, startPoint y: 234, endPoint x: 742, endPoint y: 110, distance: 420.3
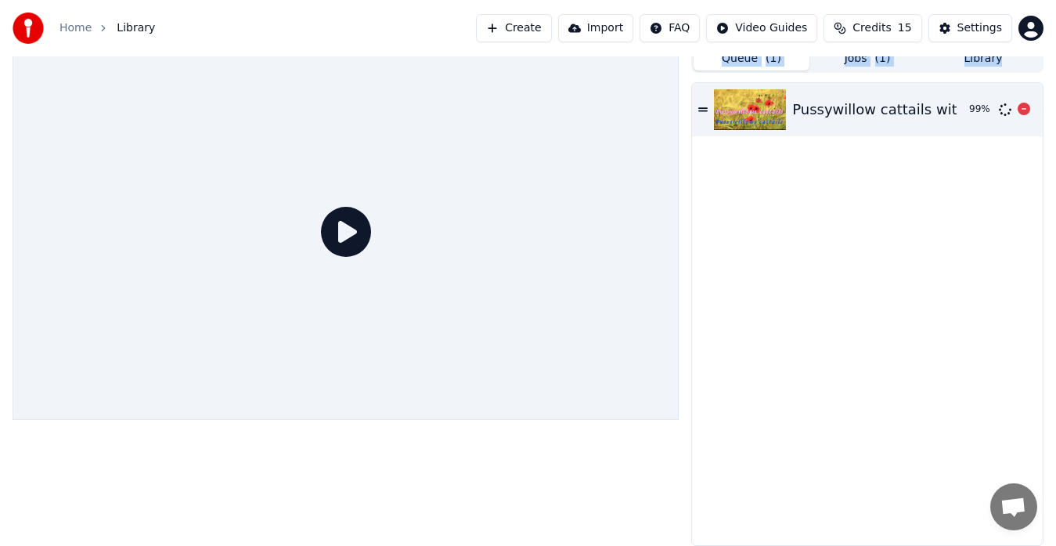
click at [742, 110] on div "Queue ( 1 ) Jobs ( 1 ) Library Pussywillow cattails with lyrics by [PERSON_NAME…" at bounding box center [528, 295] width 1056 height 501
click at [742, 110] on img at bounding box center [750, 109] width 72 height 41
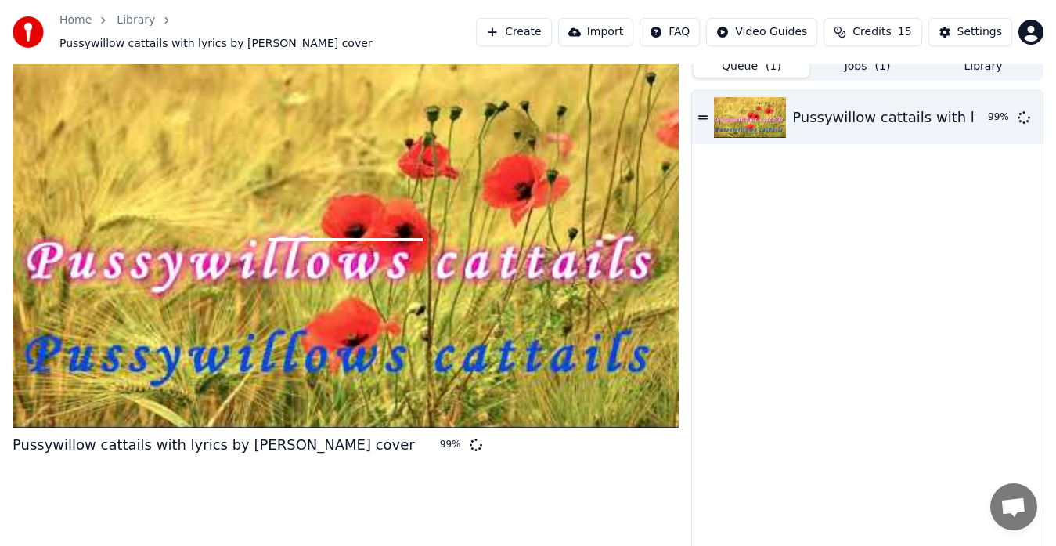
click at [352, 251] on div at bounding box center [346, 239] width 666 height 375
click at [869, 67] on button "Jobs ( 1 )" at bounding box center [868, 66] width 116 height 23
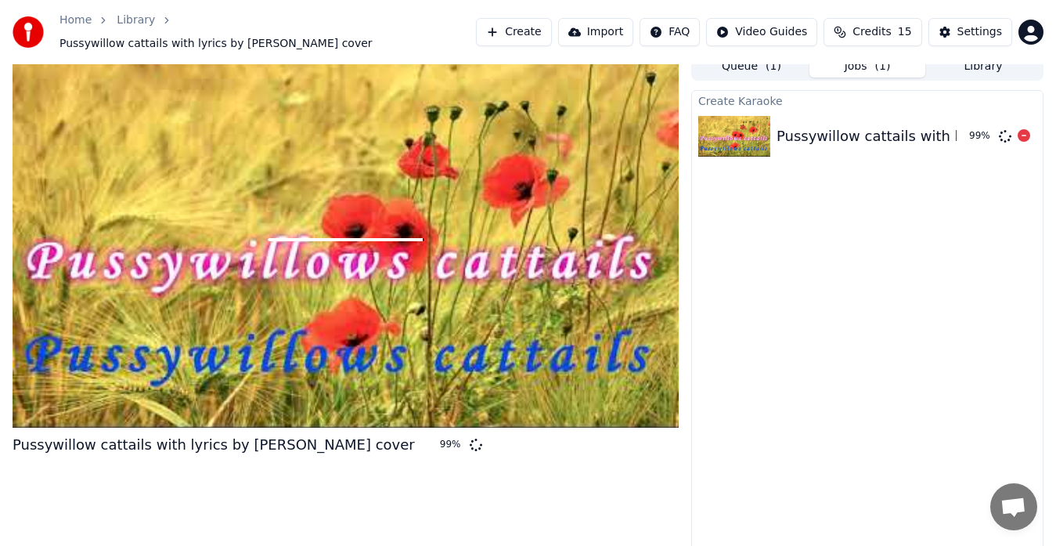
click at [743, 130] on img at bounding box center [734, 136] width 72 height 41
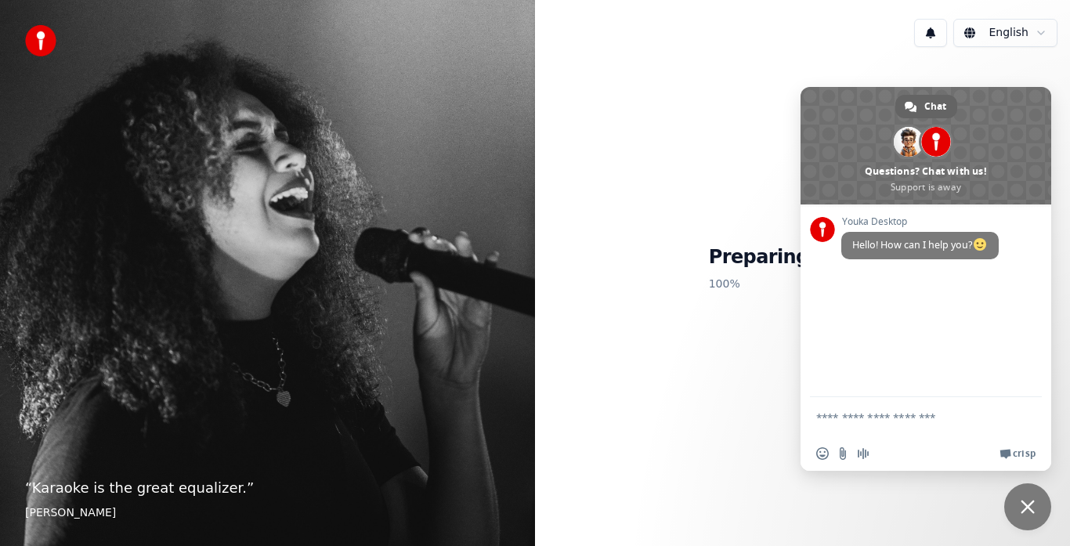
click at [1038, 521] on span "Close chat" at bounding box center [1027, 506] width 47 height 47
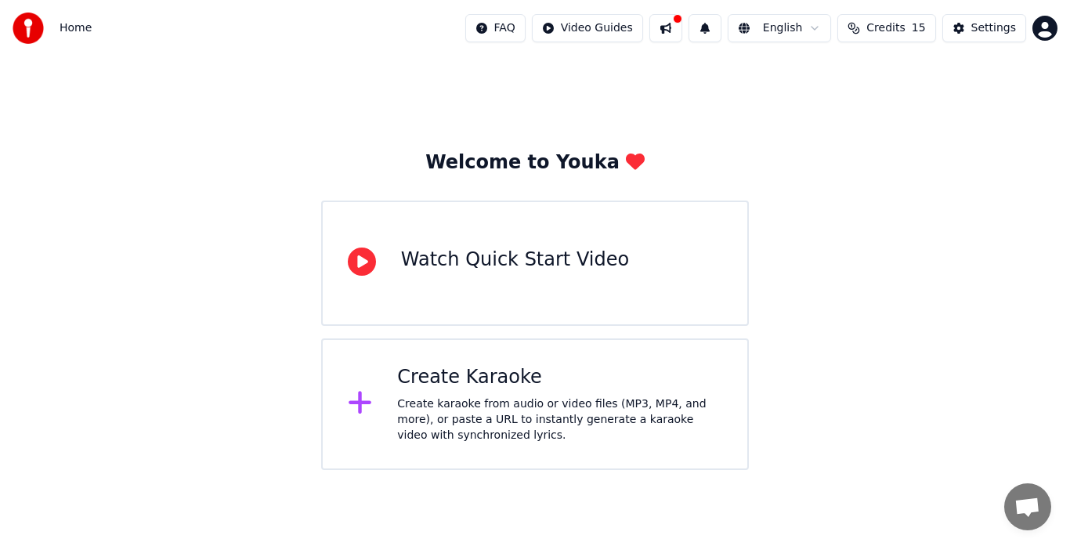
click at [452, 389] on div "Create Karaoke" at bounding box center [559, 377] width 325 height 25
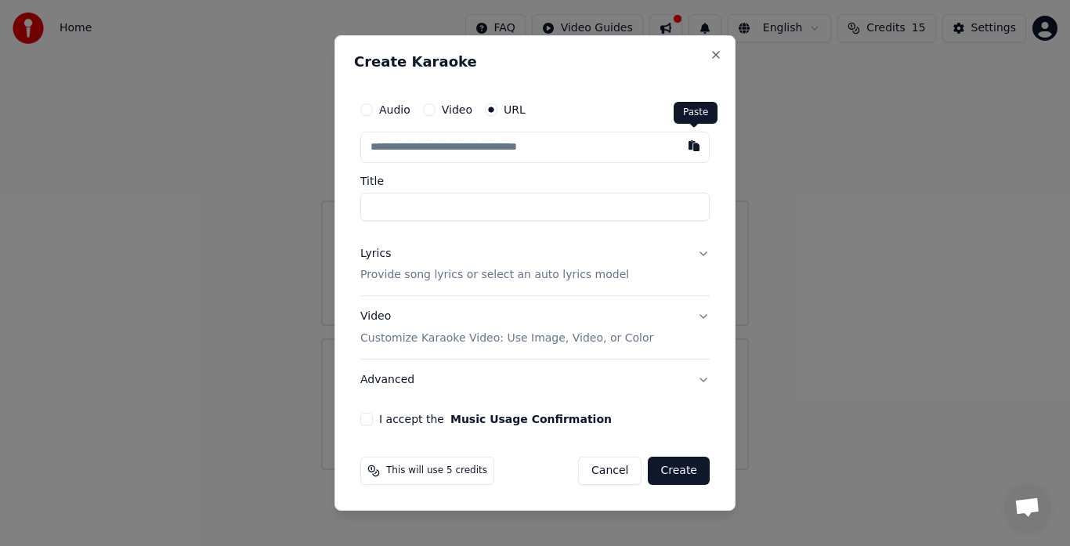
click at [693, 142] on button "button" at bounding box center [693, 146] width 31 height 28
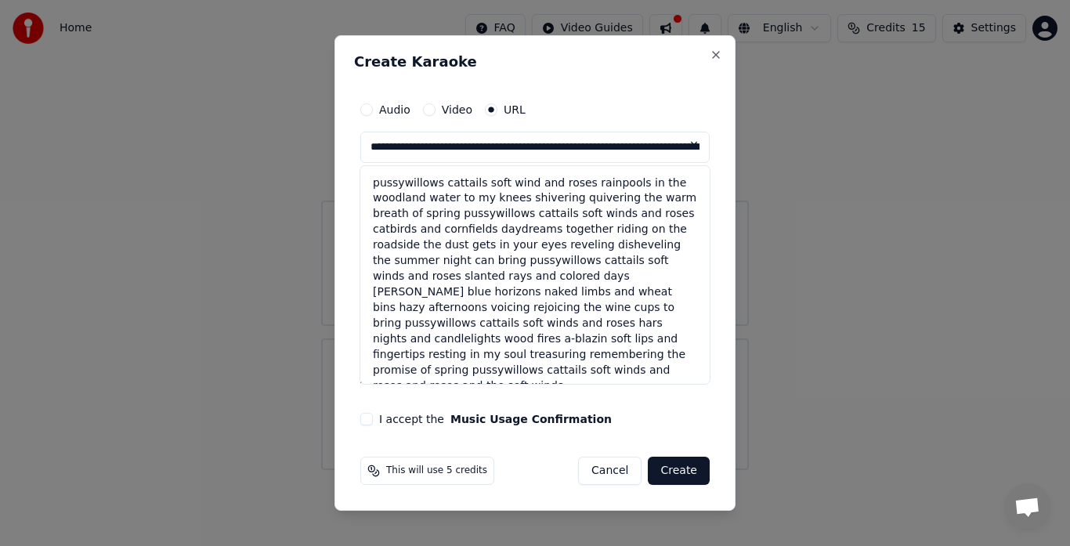
type input "**********"
click at [691, 143] on button at bounding box center [693, 146] width 31 height 28
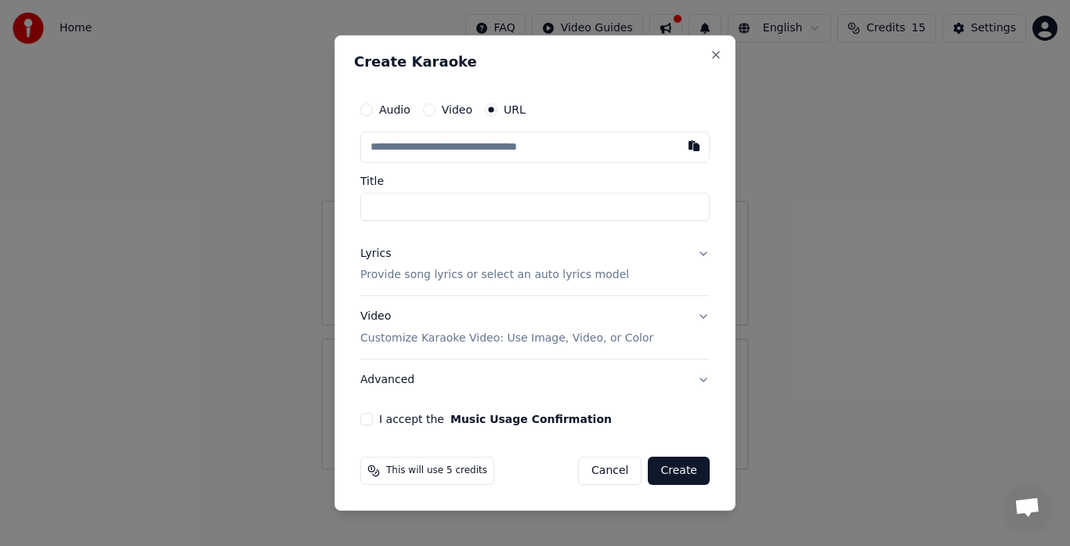
paste input "**********"
type input "**********"
click at [442, 197] on input "**********" at bounding box center [534, 207] width 349 height 28
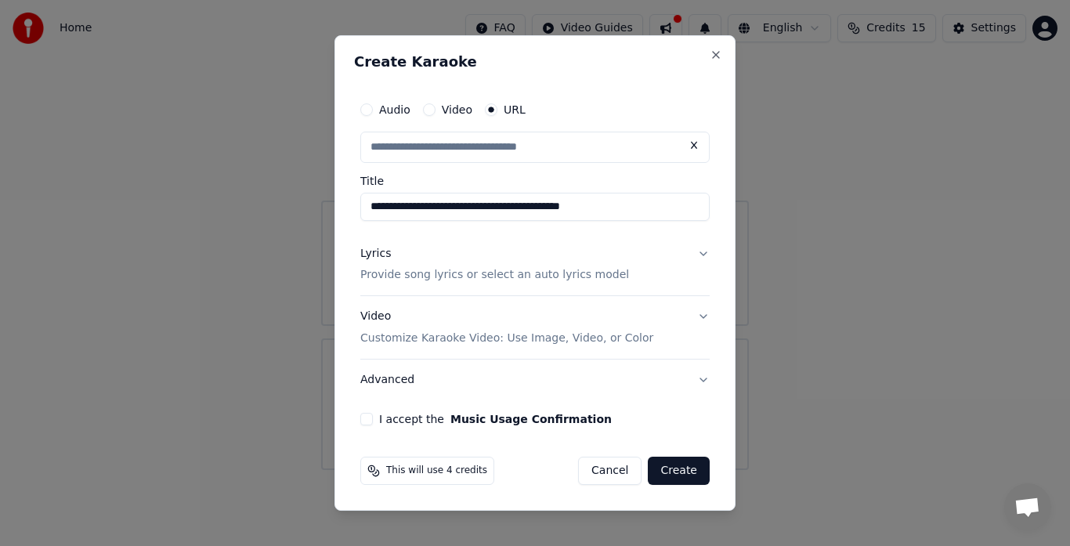
click at [625, 211] on input "**********" at bounding box center [534, 207] width 349 height 28
type input "**********"
click at [697, 257] on button "Lyrics Provide song lyrics or select an auto lyrics model" at bounding box center [534, 264] width 349 height 63
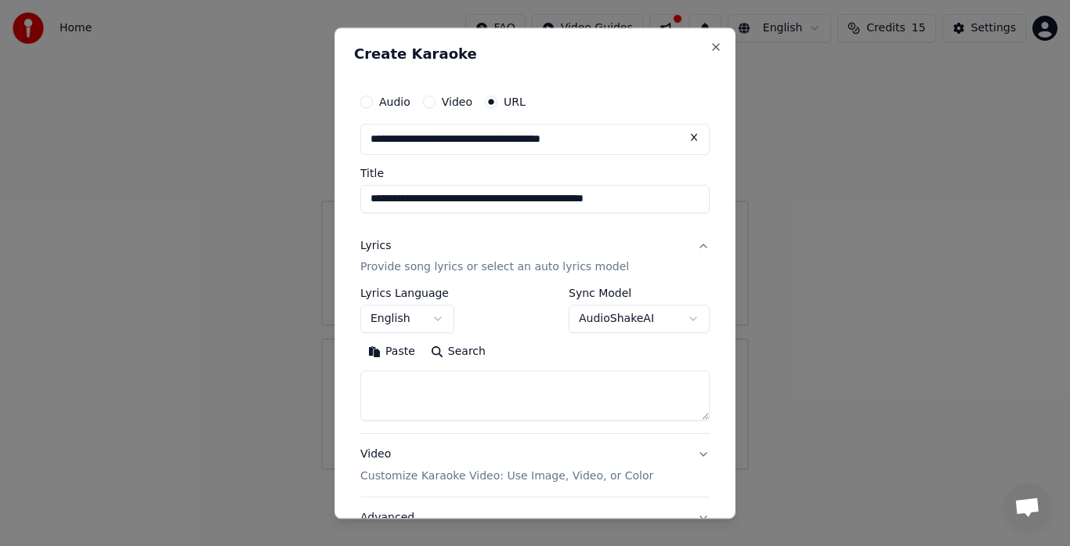
click at [464, 355] on button "Search" at bounding box center [458, 352] width 70 height 25
click at [435, 379] on textarea at bounding box center [534, 396] width 349 height 50
click at [391, 345] on button "Paste" at bounding box center [391, 352] width 63 height 25
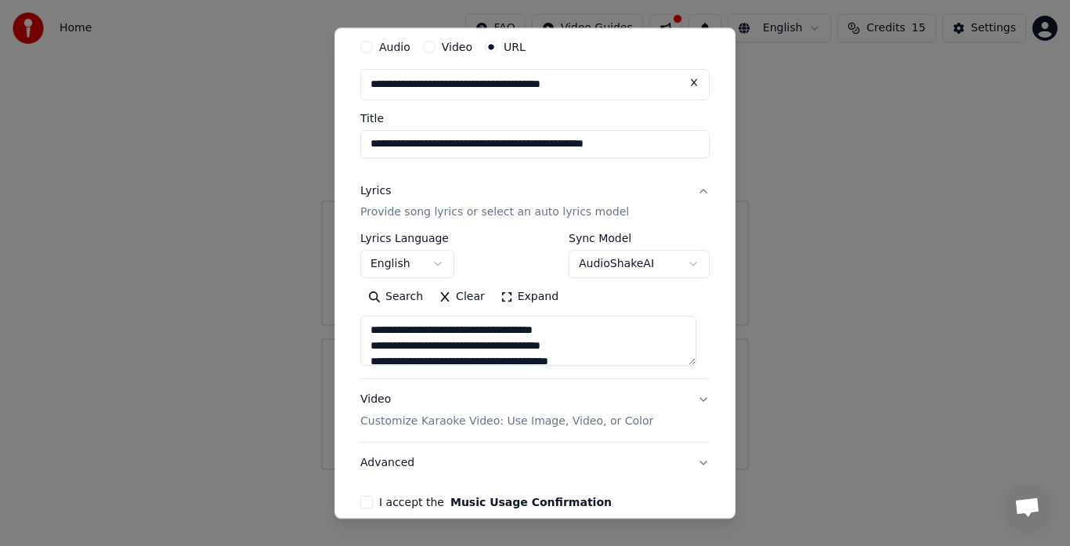
scroll to position [70, 0]
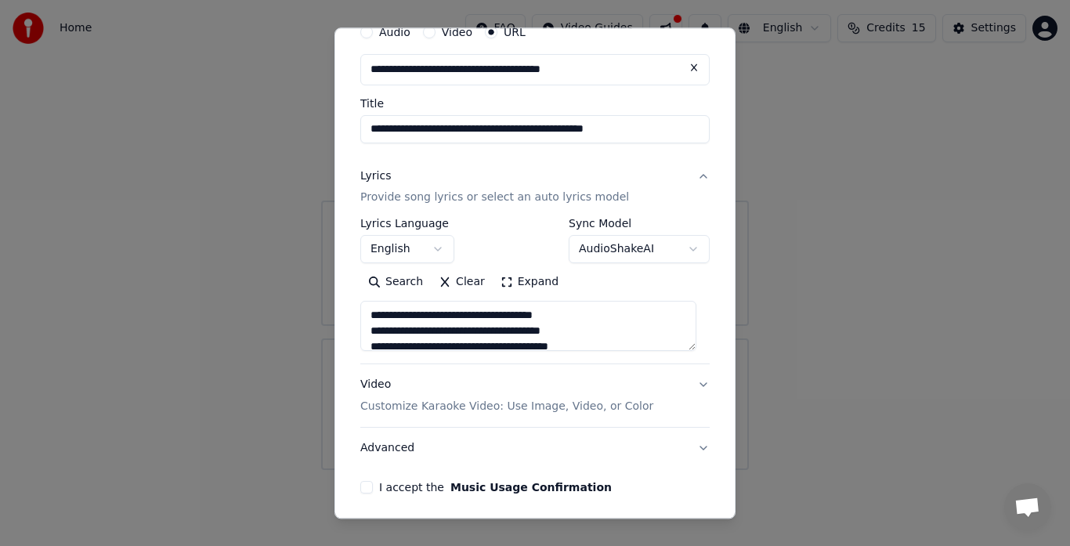
click at [690, 384] on button "Video Customize Karaoke Video: Use Image, Video, or Color" at bounding box center [534, 396] width 349 height 63
type textarea "**********"
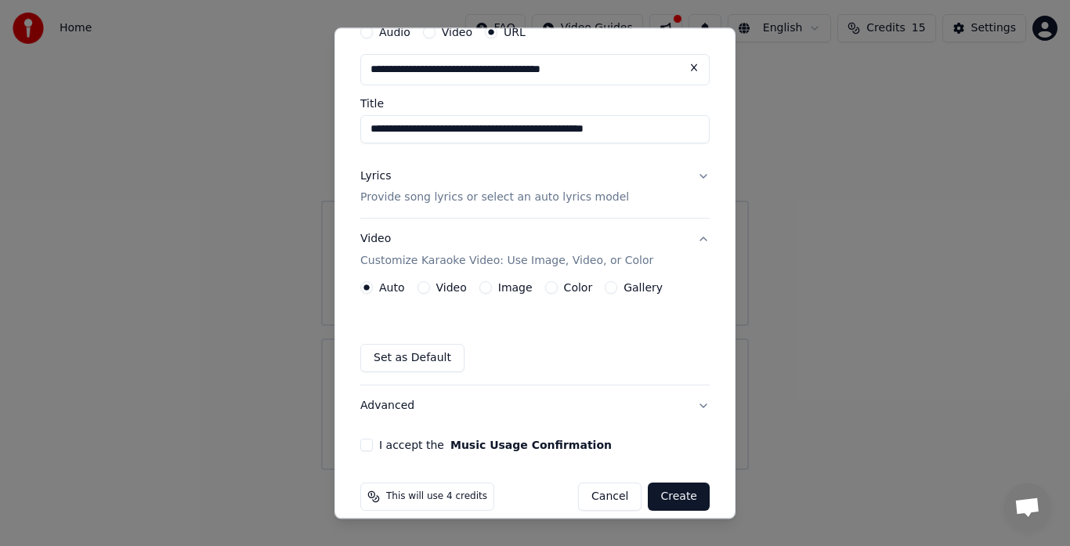
click at [432, 291] on div "Video" at bounding box center [441, 288] width 49 height 13
click at [417, 287] on button "Video" at bounding box center [423, 288] width 13 height 13
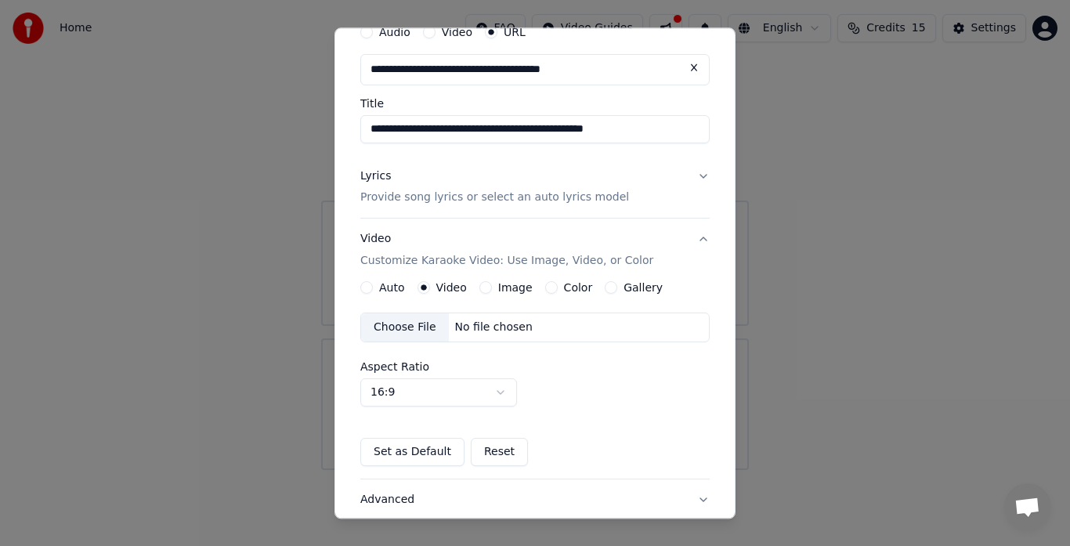
click at [417, 323] on div "Choose File" at bounding box center [405, 328] width 88 height 28
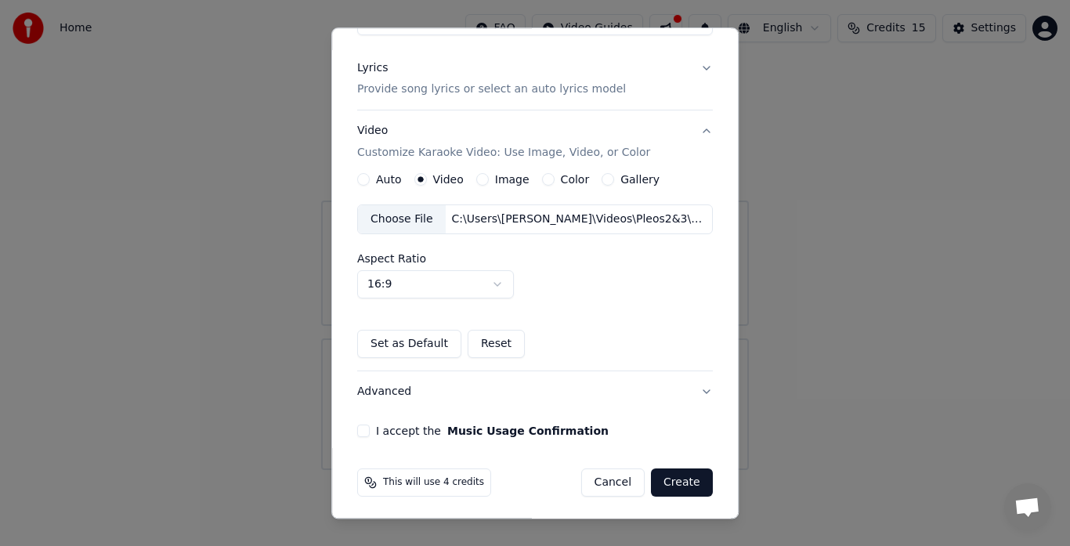
scroll to position [182, 0]
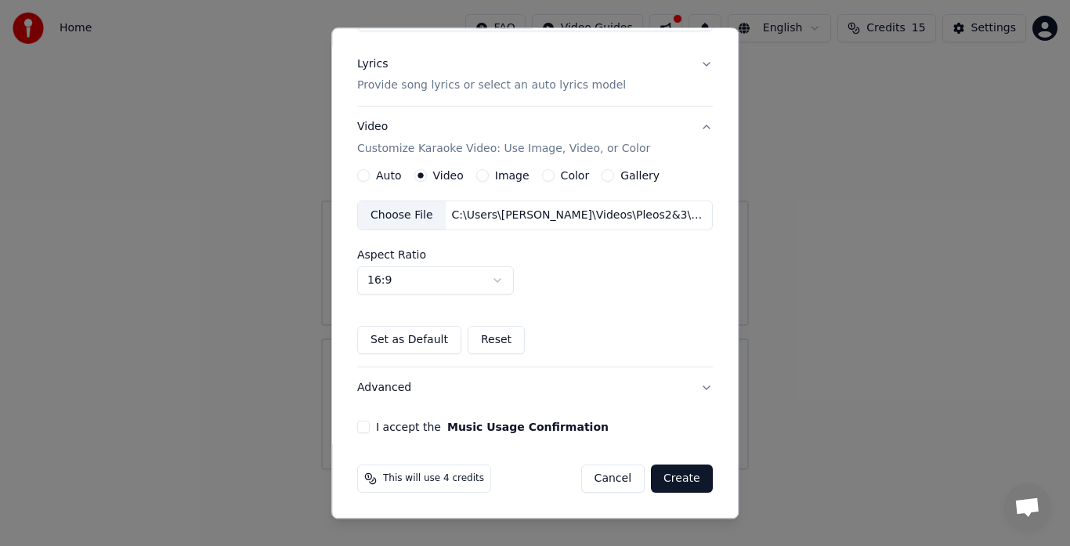
click at [361, 429] on button "I accept the Music Usage Confirmation" at bounding box center [363, 427] width 13 height 13
click at [394, 337] on button "Set as Default" at bounding box center [409, 341] width 104 height 28
click at [672, 470] on button "Create" at bounding box center [682, 479] width 62 height 28
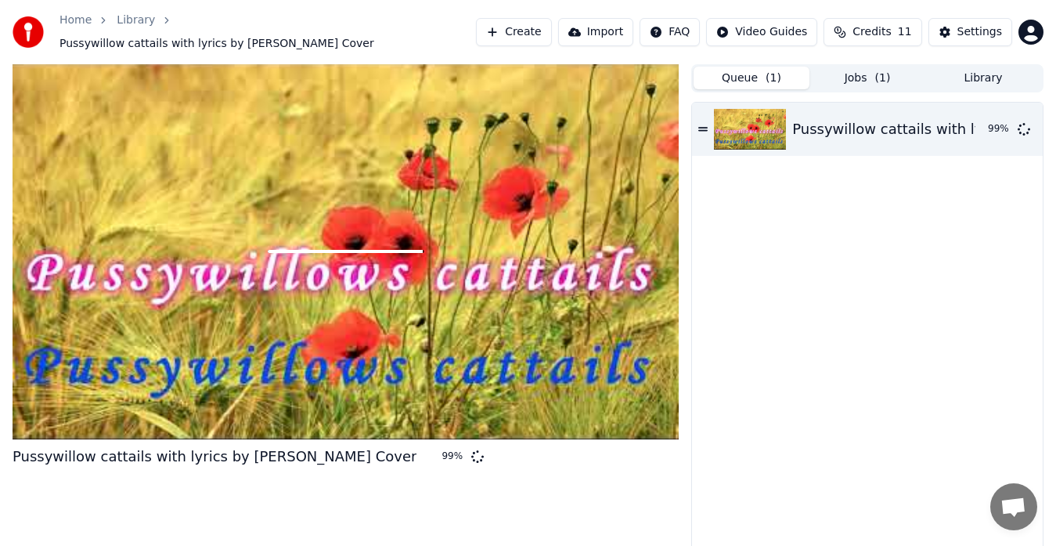
click at [749, 67] on button "Queue ( 1 )" at bounding box center [752, 78] width 116 height 23
click at [857, 71] on button "Jobs ( 1 )" at bounding box center [868, 78] width 116 height 23
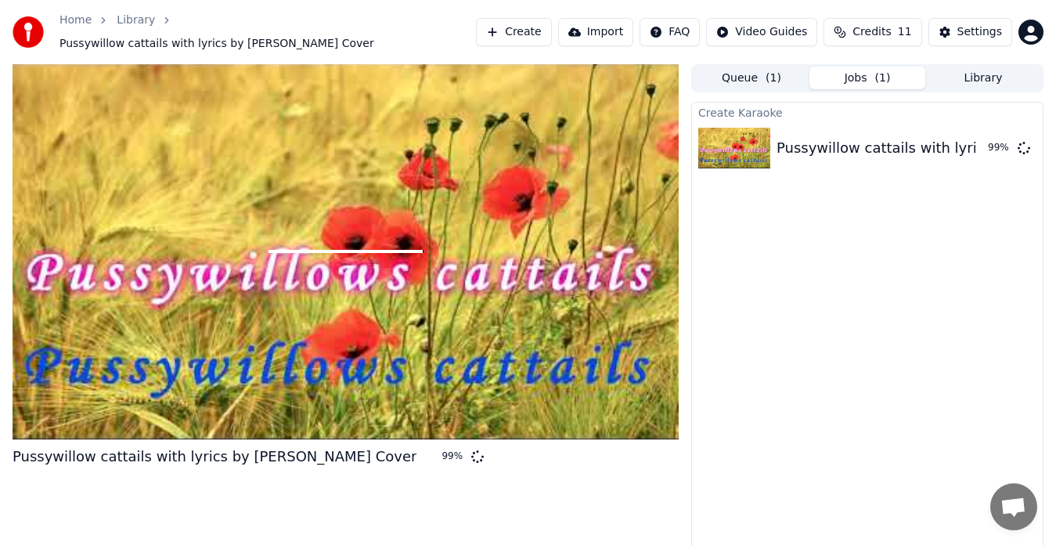
click at [891, 24] on span "Credits" at bounding box center [872, 32] width 38 height 16
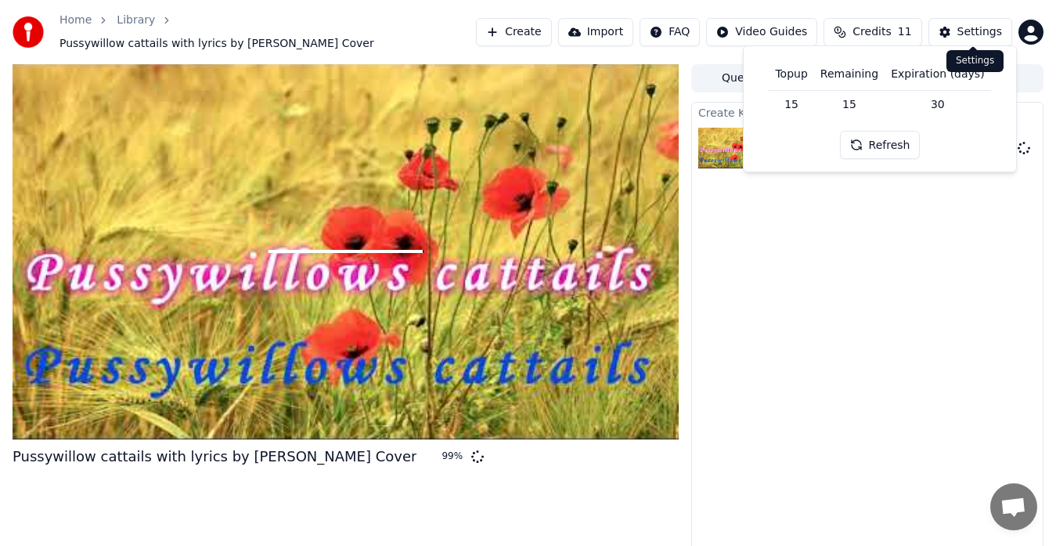
click at [971, 28] on div "Settings" at bounding box center [980, 32] width 45 height 16
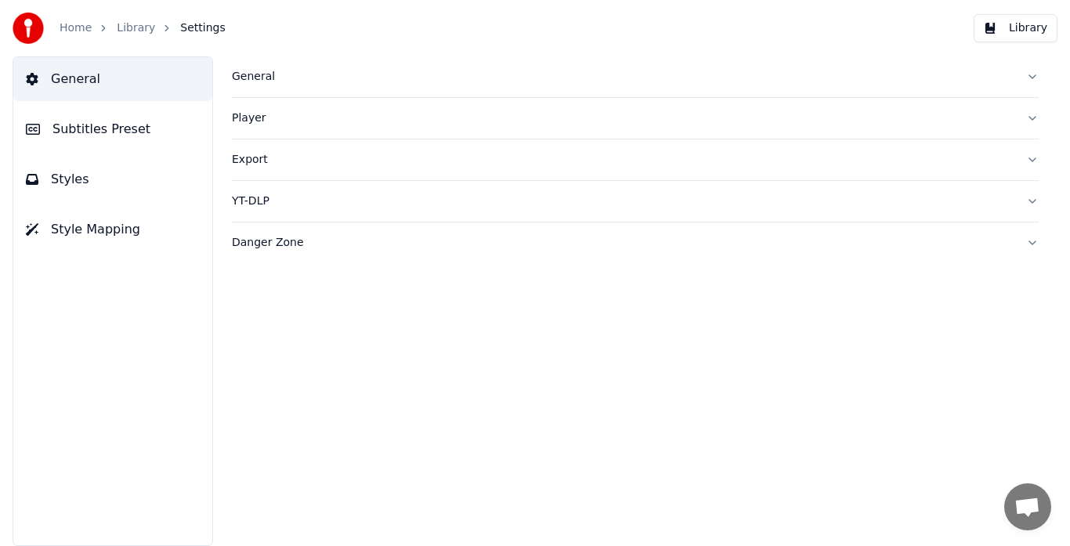
click at [133, 21] on link "Library" at bounding box center [136, 28] width 38 height 16
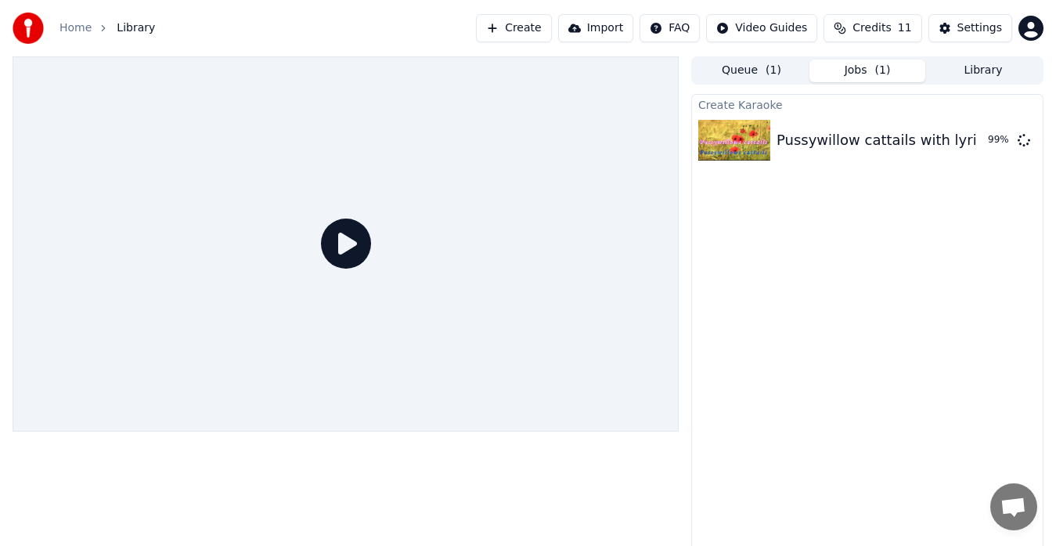
click at [760, 352] on div "Create Karaoke Pussywillow cattails with lyrics by Kenny Rankin Cover 99 %" at bounding box center [867, 326] width 352 height 464
click at [337, 236] on icon at bounding box center [346, 243] width 50 height 50
click at [720, 142] on img at bounding box center [734, 140] width 72 height 41
click at [339, 251] on icon at bounding box center [346, 243] width 50 height 50
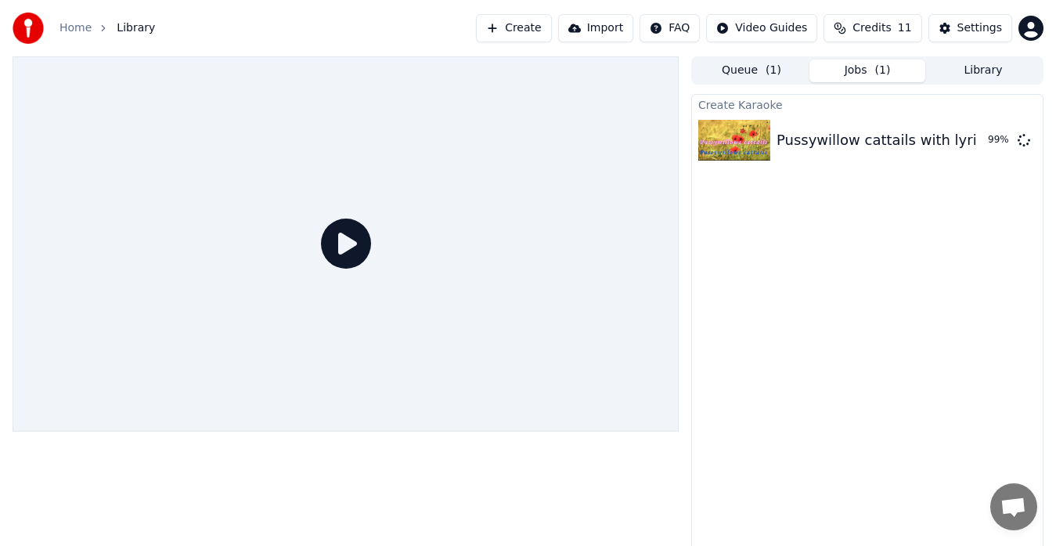
click at [339, 251] on icon at bounding box center [346, 243] width 50 height 50
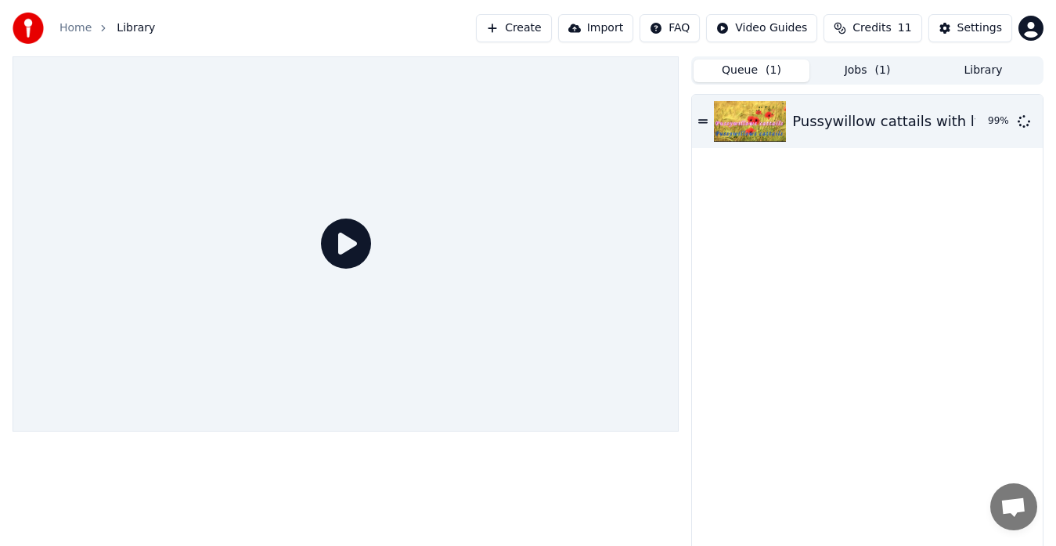
click at [731, 70] on button "Queue ( 1 )" at bounding box center [752, 71] width 116 height 23
click at [764, 122] on img at bounding box center [750, 121] width 72 height 41
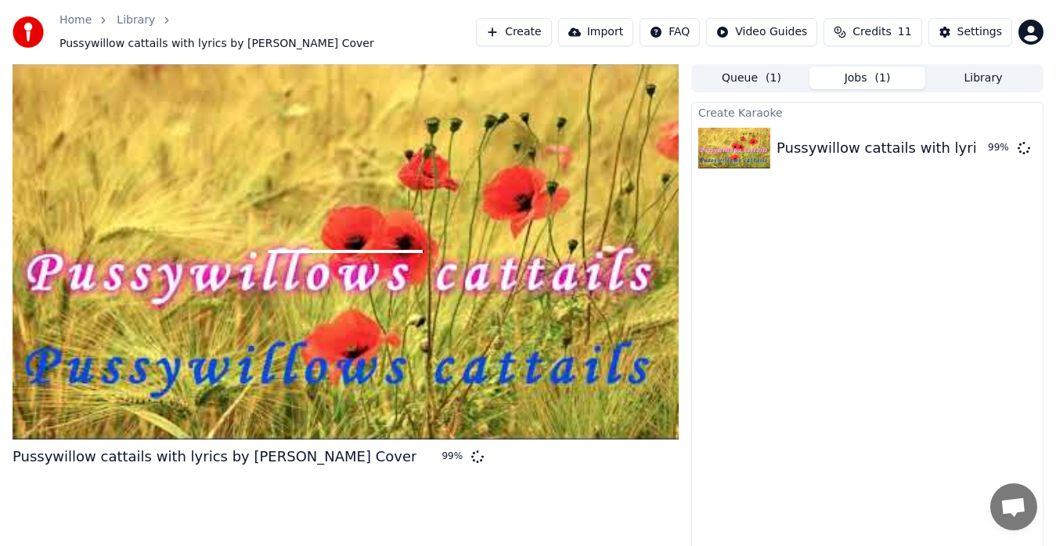
click at [878, 70] on span "( 1 )" at bounding box center [883, 78] width 16 height 16
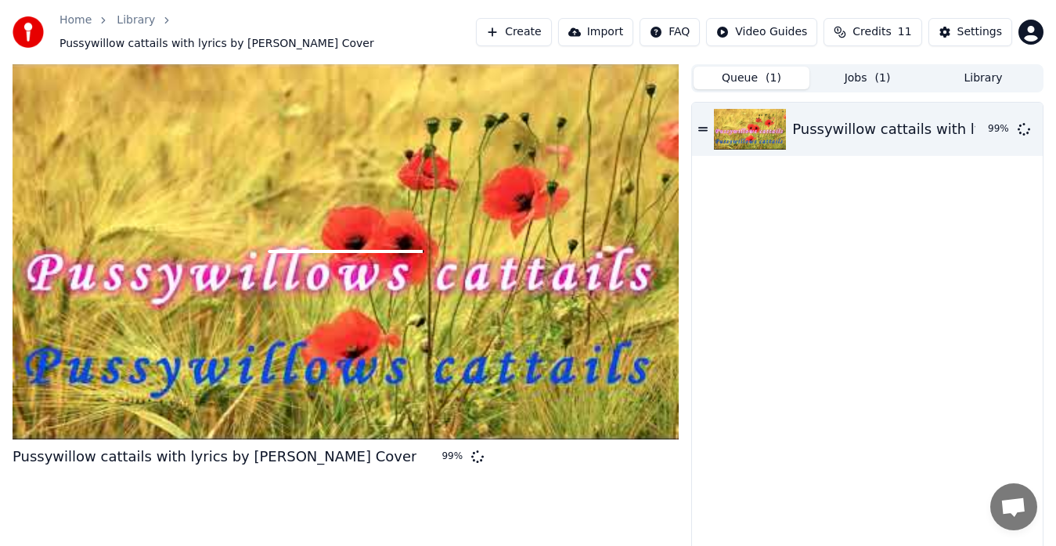
click at [751, 70] on button "Queue ( 1 )" at bounding box center [752, 78] width 116 height 23
click at [236, 210] on div at bounding box center [346, 251] width 666 height 375
click at [526, 34] on button "Create" at bounding box center [514, 32] width 76 height 28
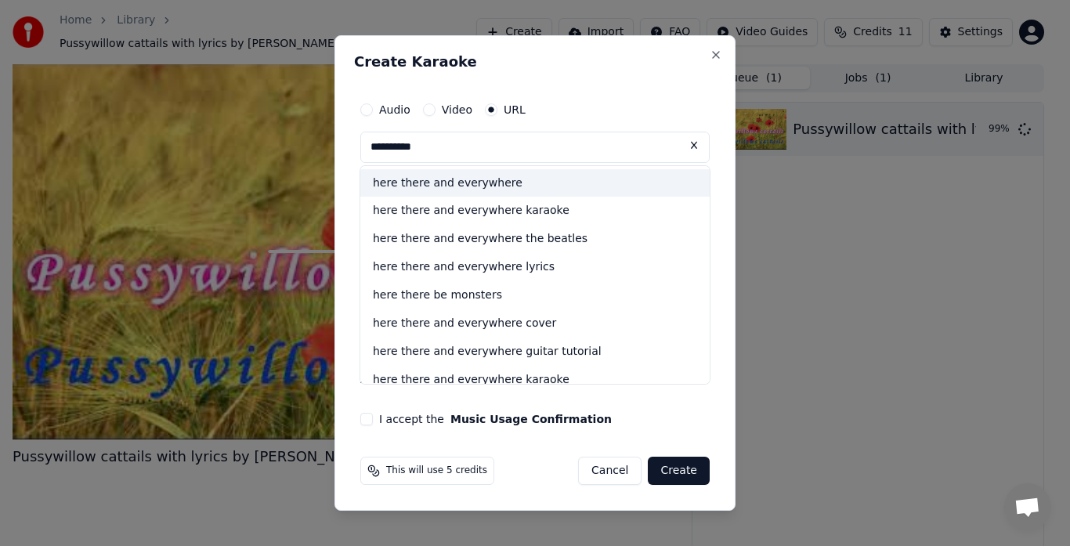
click at [474, 186] on div "here there and everywhere" at bounding box center [534, 183] width 349 height 28
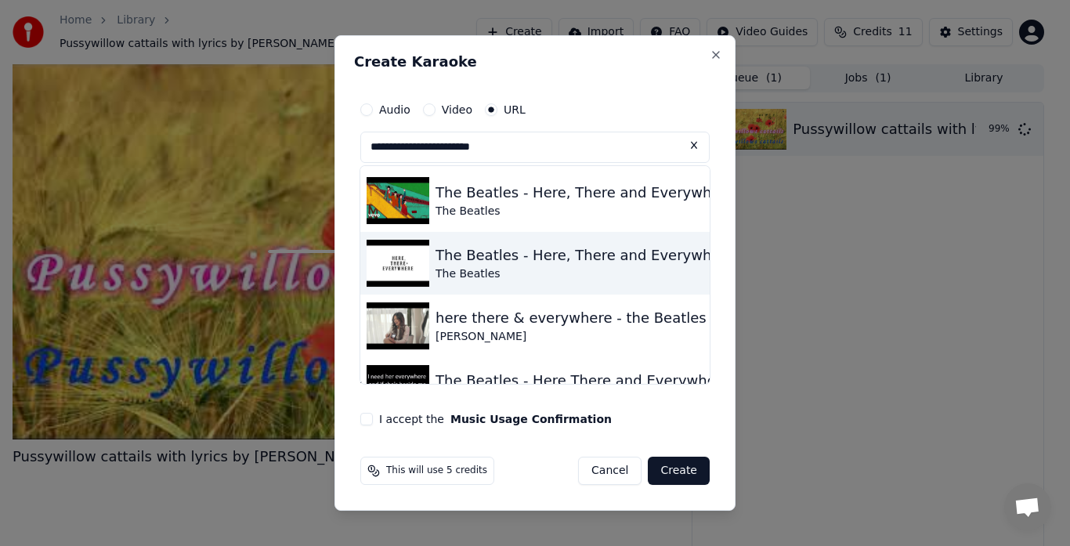
click at [500, 270] on div "The Beatles" at bounding box center [584, 274] width 299 height 16
type input "**********"
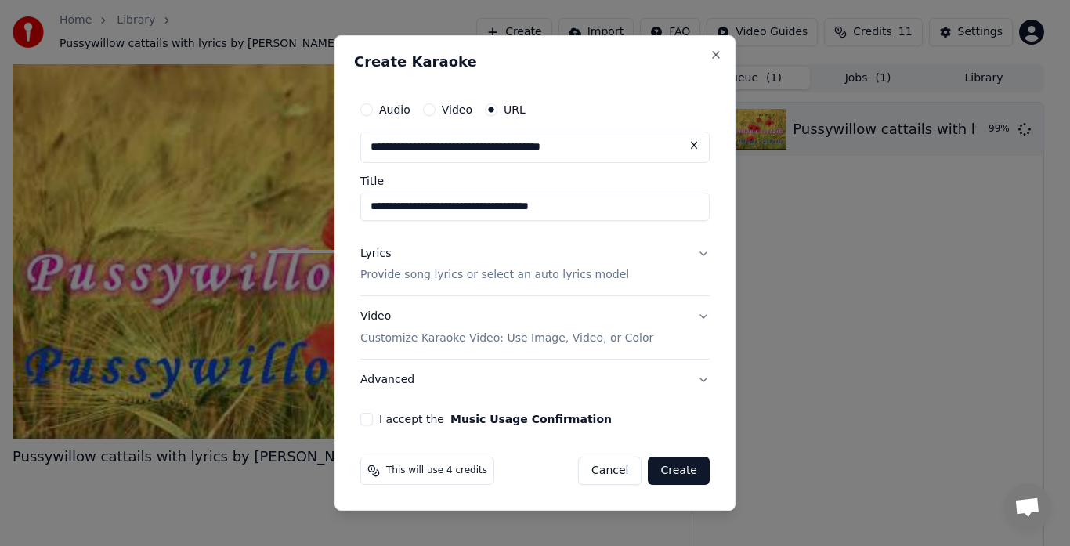
click at [619, 204] on input "**********" at bounding box center [534, 207] width 349 height 28
type input "**********"
click at [699, 260] on button "Lyrics Provide song lyrics or select an auto lyrics model" at bounding box center [534, 264] width 349 height 63
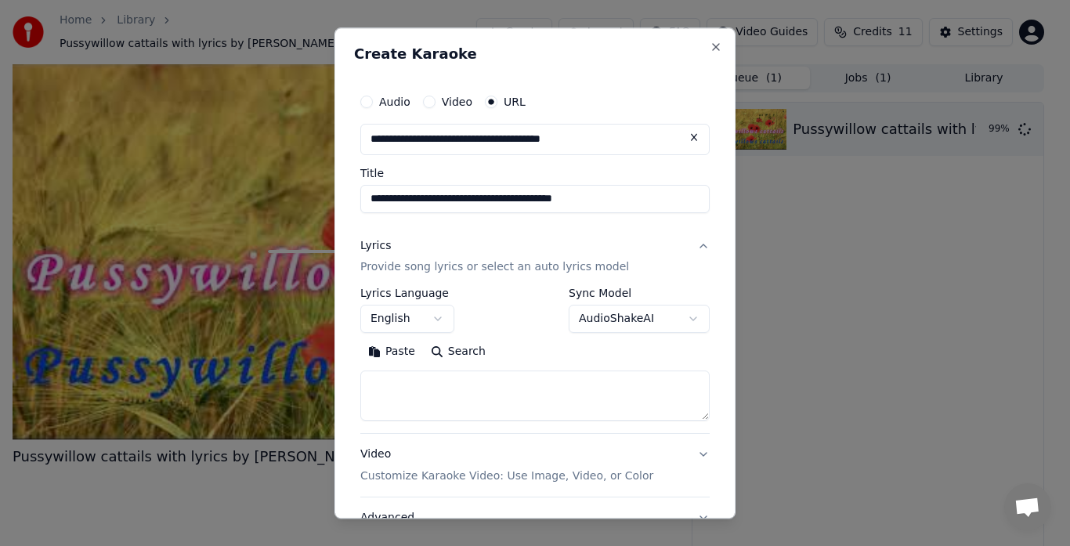
click at [443, 352] on button "Search" at bounding box center [458, 352] width 70 height 25
click at [397, 346] on button "Paste" at bounding box center [391, 352] width 63 height 25
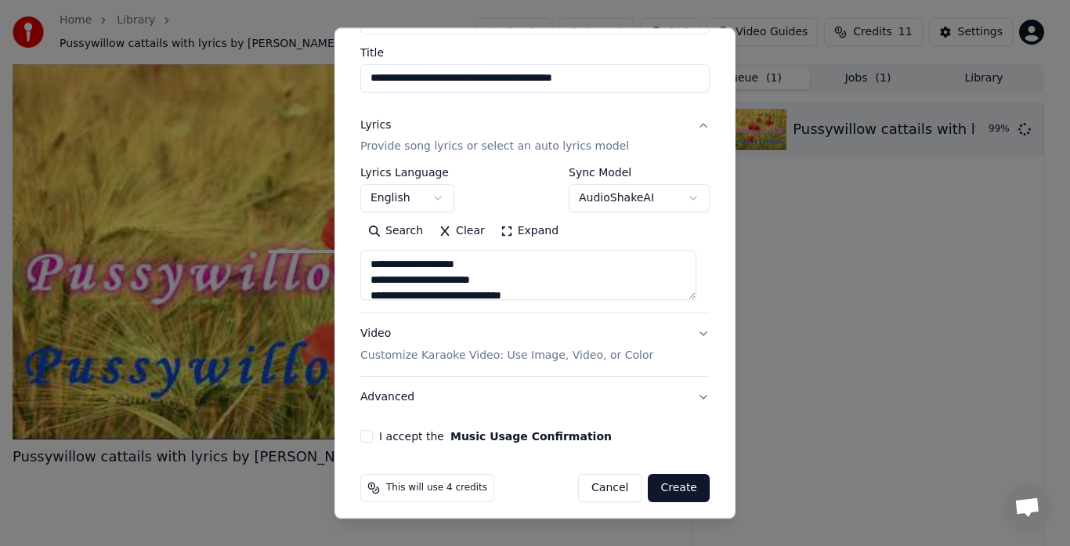
scroll to position [130, 0]
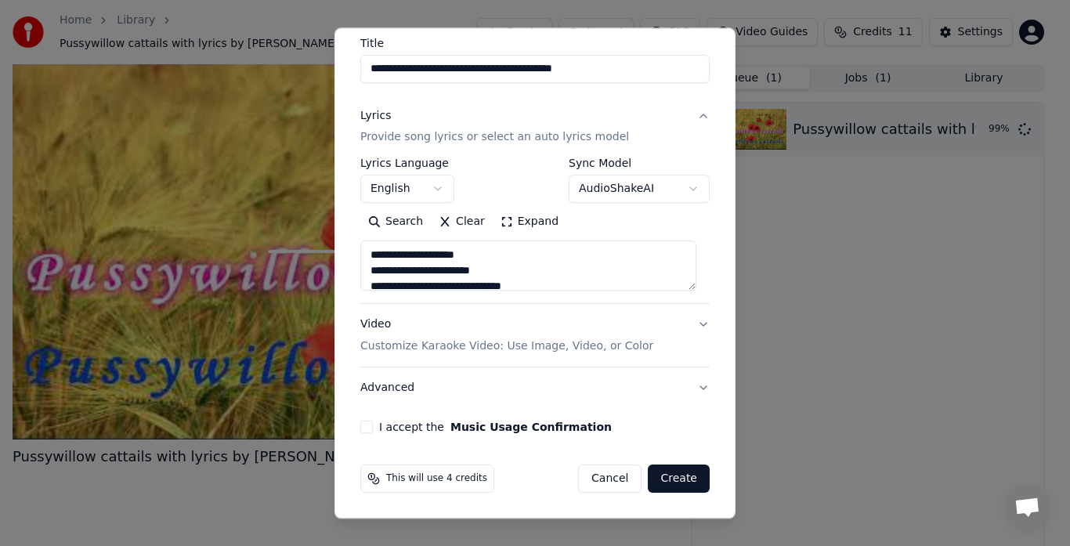
click at [362, 431] on button "I accept the Music Usage Confirmation" at bounding box center [366, 427] width 13 height 13
click at [681, 319] on button "Video Customize Karaoke Video: Use Image, Video, or Color" at bounding box center [534, 336] width 349 height 63
type textarea "**********"
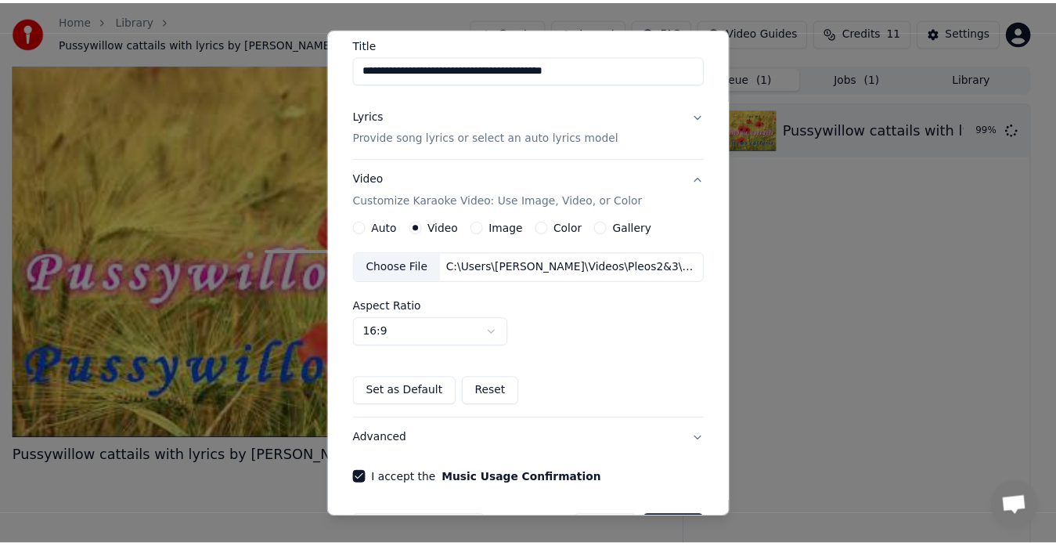
scroll to position [182, 0]
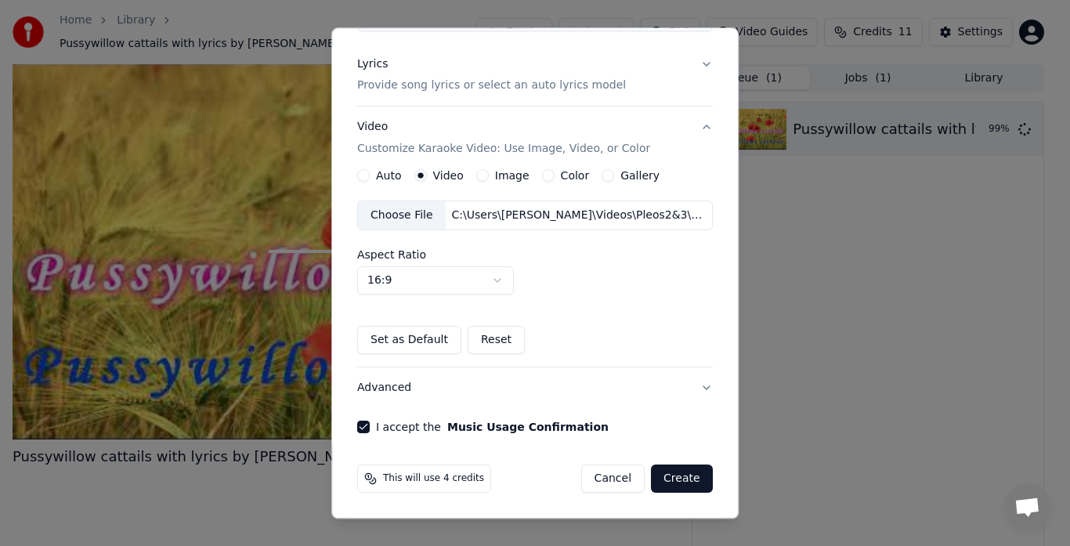
click at [664, 475] on button "Create" at bounding box center [682, 479] width 62 height 28
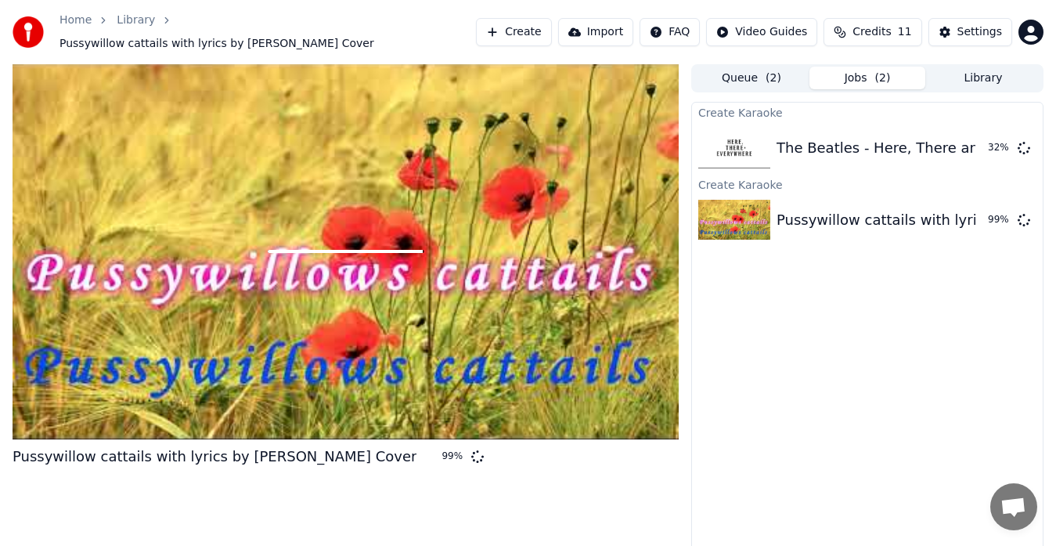
click at [820, 142] on div "The Beatles - Here, There and Everywhere Cover" at bounding box center [949, 148] width 345 height 22
click at [788, 68] on button "Queue ( 2 )" at bounding box center [752, 78] width 116 height 23
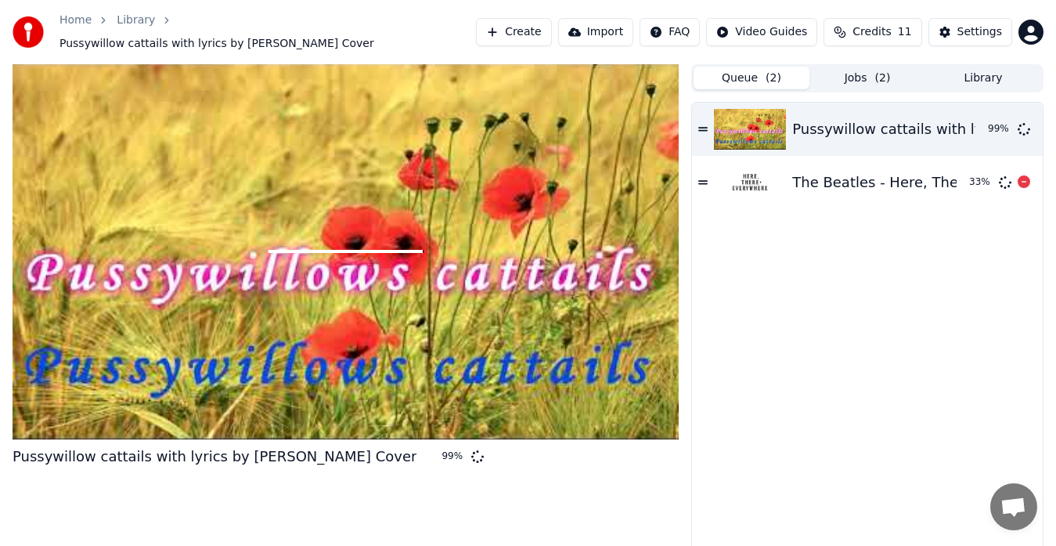
click at [829, 181] on div "The Beatles - Here, There and Everywhere Cover" at bounding box center [964, 182] width 345 height 22
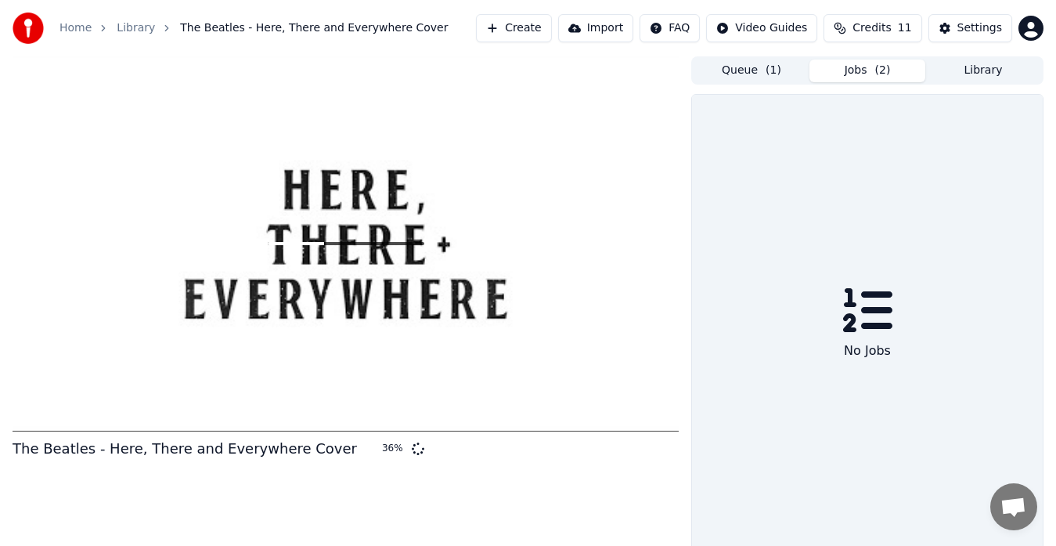
click at [868, 72] on button "Jobs ( 2 )" at bounding box center [868, 71] width 116 height 23
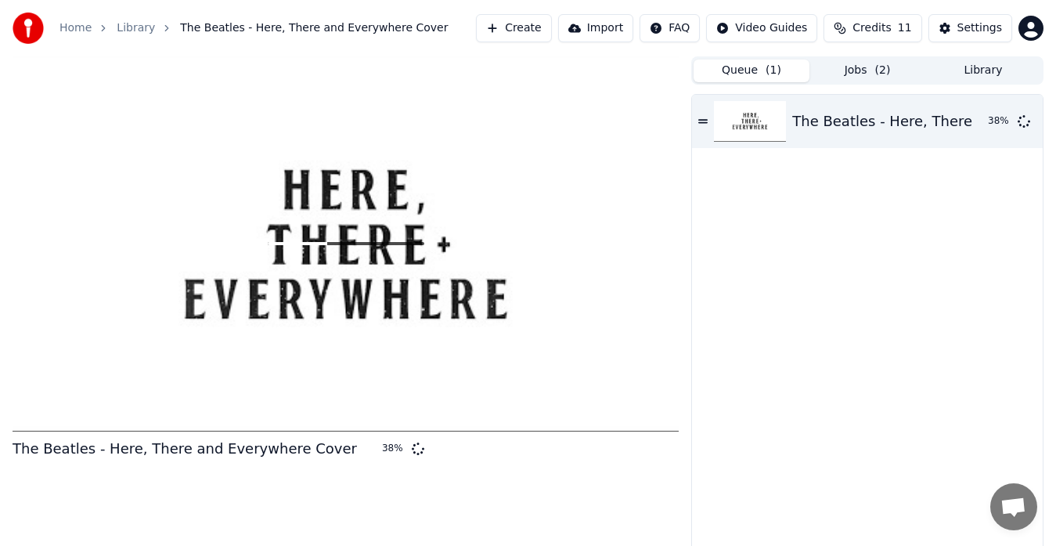
click at [733, 74] on button "Queue ( 1 )" at bounding box center [752, 71] width 116 height 23
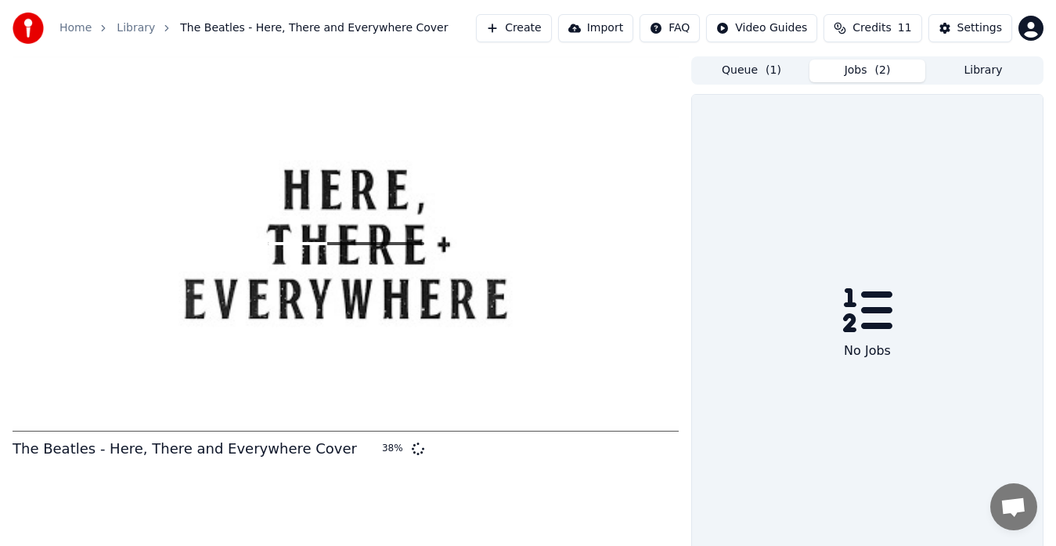
click at [854, 67] on button "Jobs ( 2 )" at bounding box center [868, 71] width 116 height 23
